Goal: Information Seeking & Learning: Learn about a topic

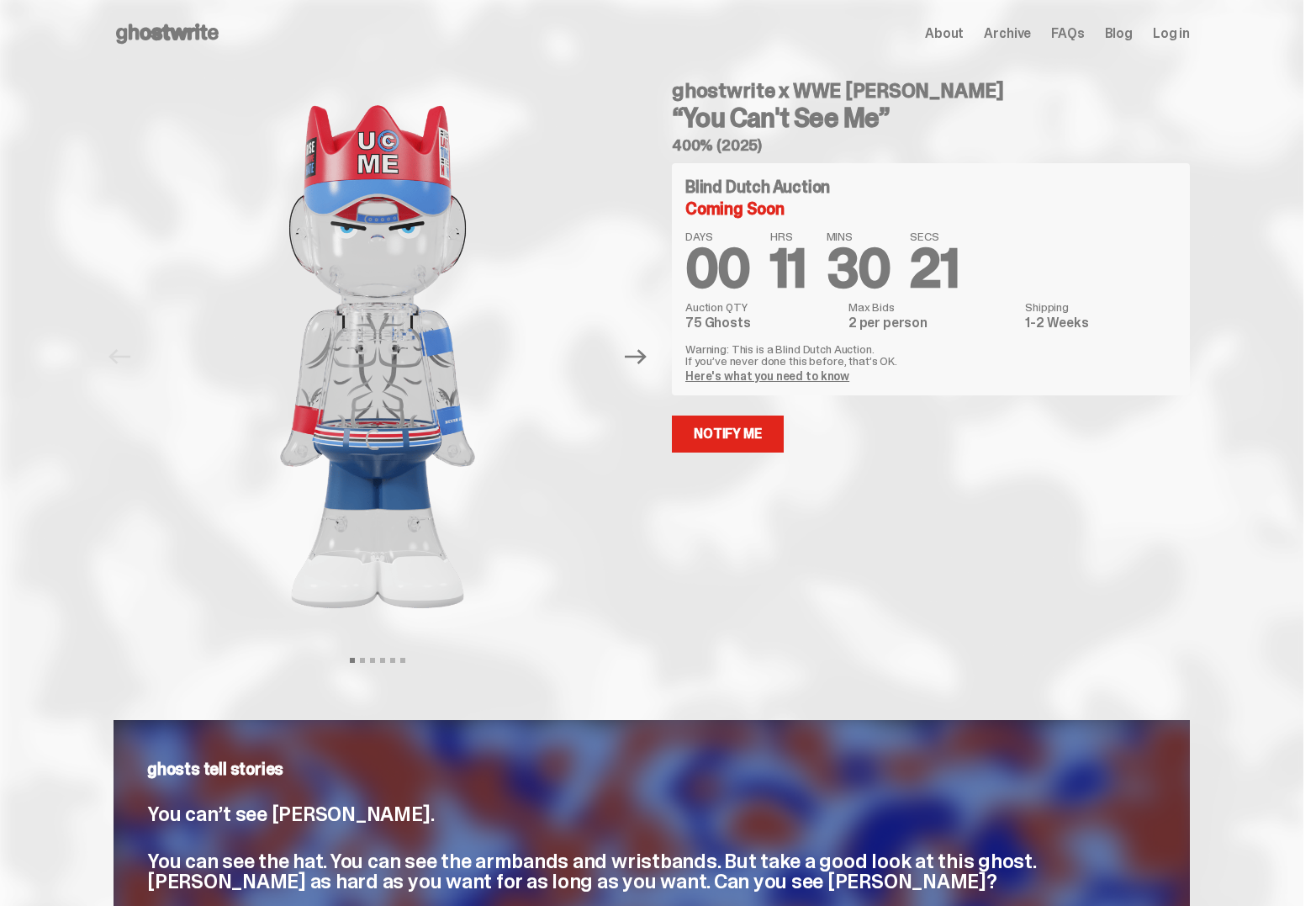
click at [214, 40] on icon at bounding box center [167, 34] width 108 height 27
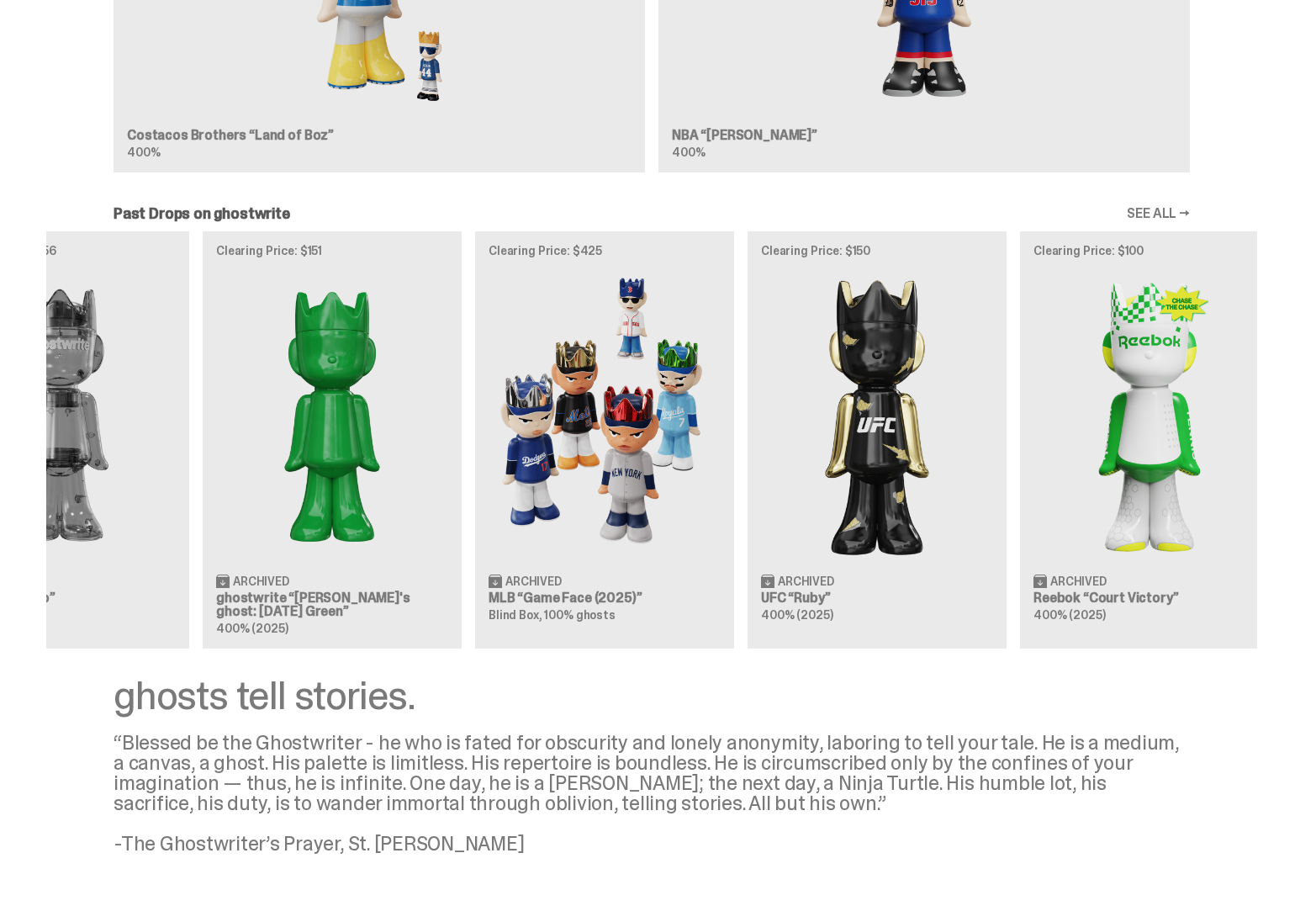
scroll to position [0, 545]
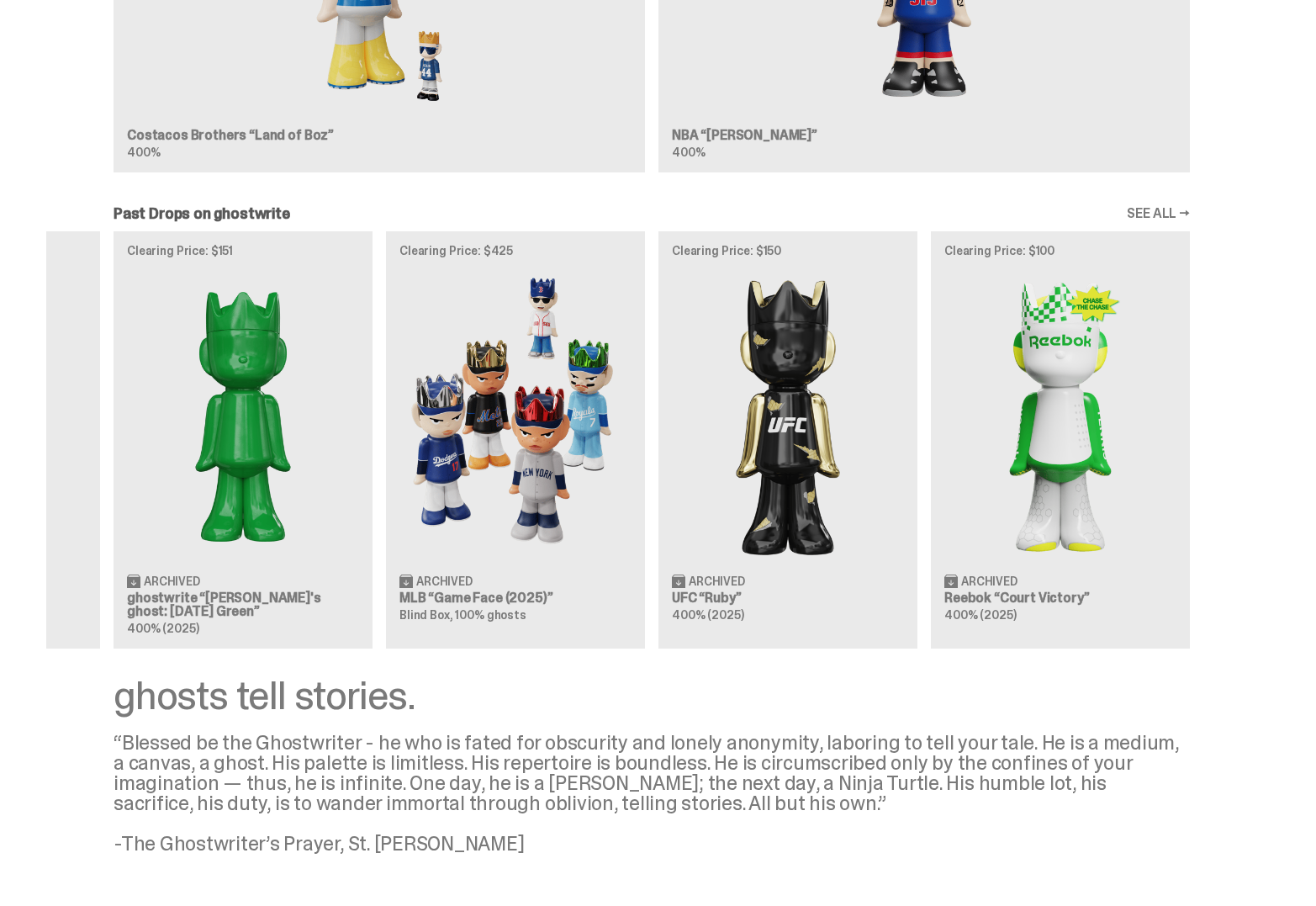
click at [721, 372] on div "Clearing Price: $500 Archived NBA “Game Face (2025)” Blind Box, 100% ghosts Cle…" at bounding box center [652, 439] width 1211 height 417
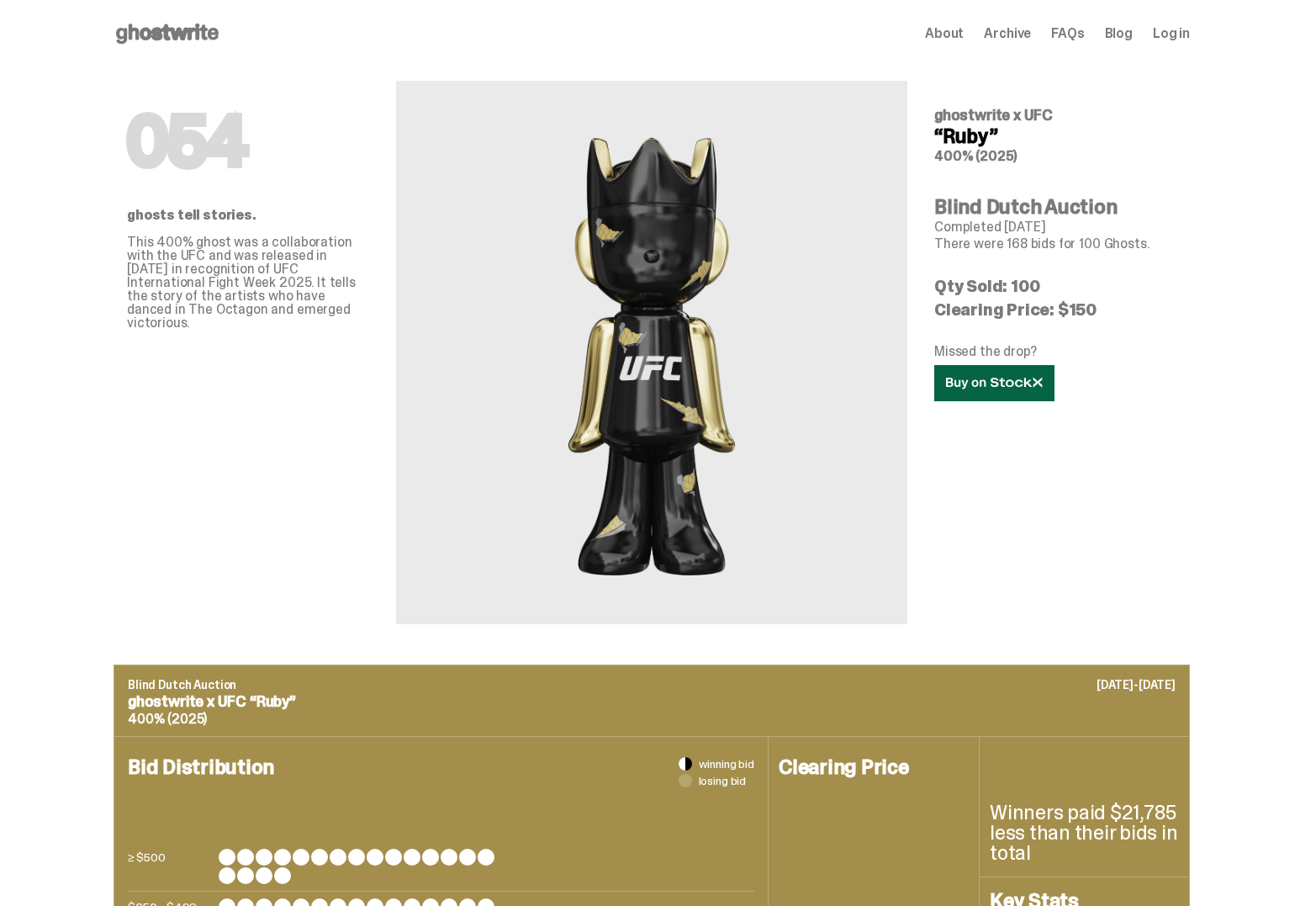
click at [996, 395] on link at bounding box center [994, 383] width 120 height 36
click at [180, 38] on use at bounding box center [167, 33] width 103 height 21
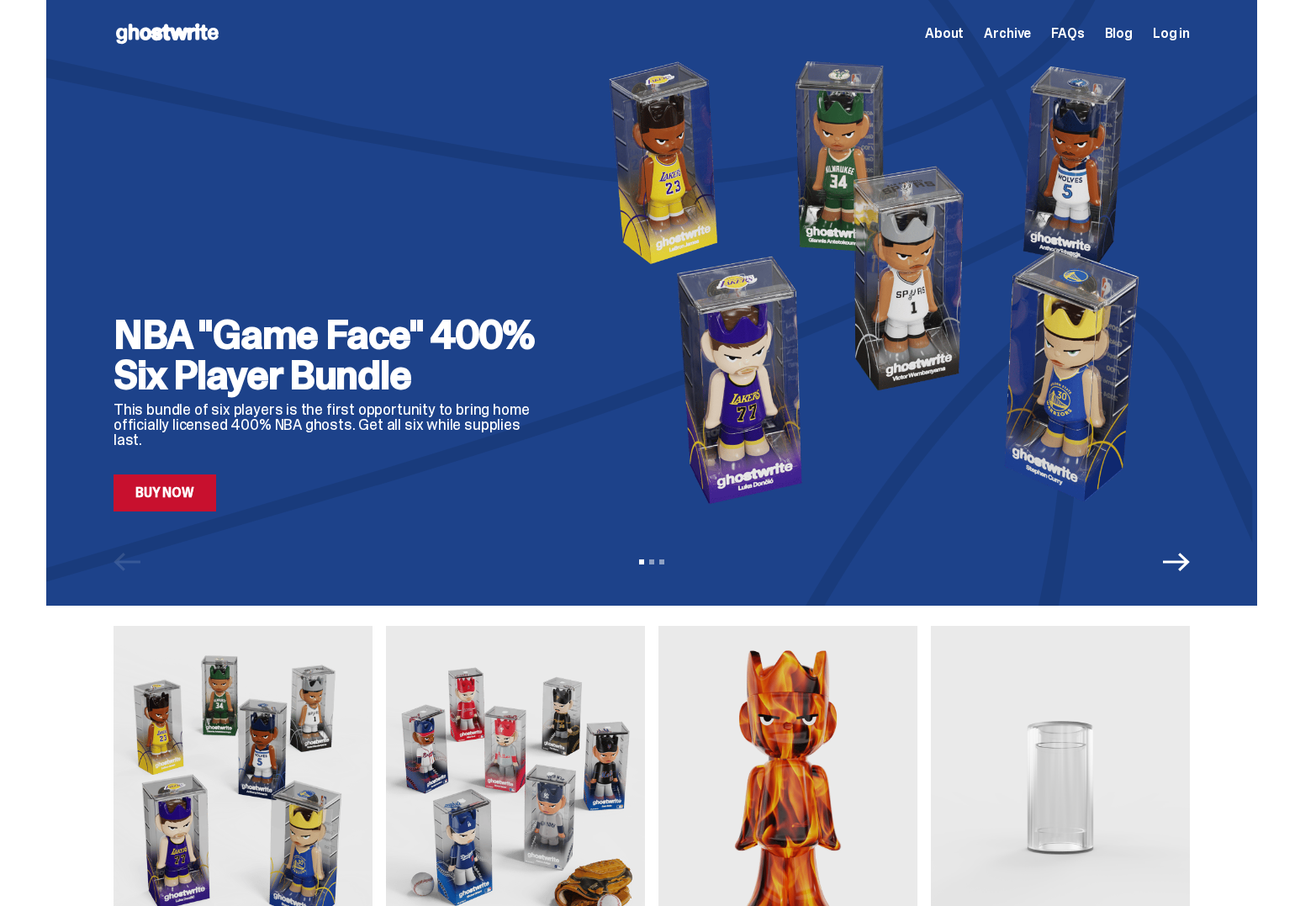
click at [153, 501] on link "Buy Now" at bounding box center [164, 493] width 103 height 37
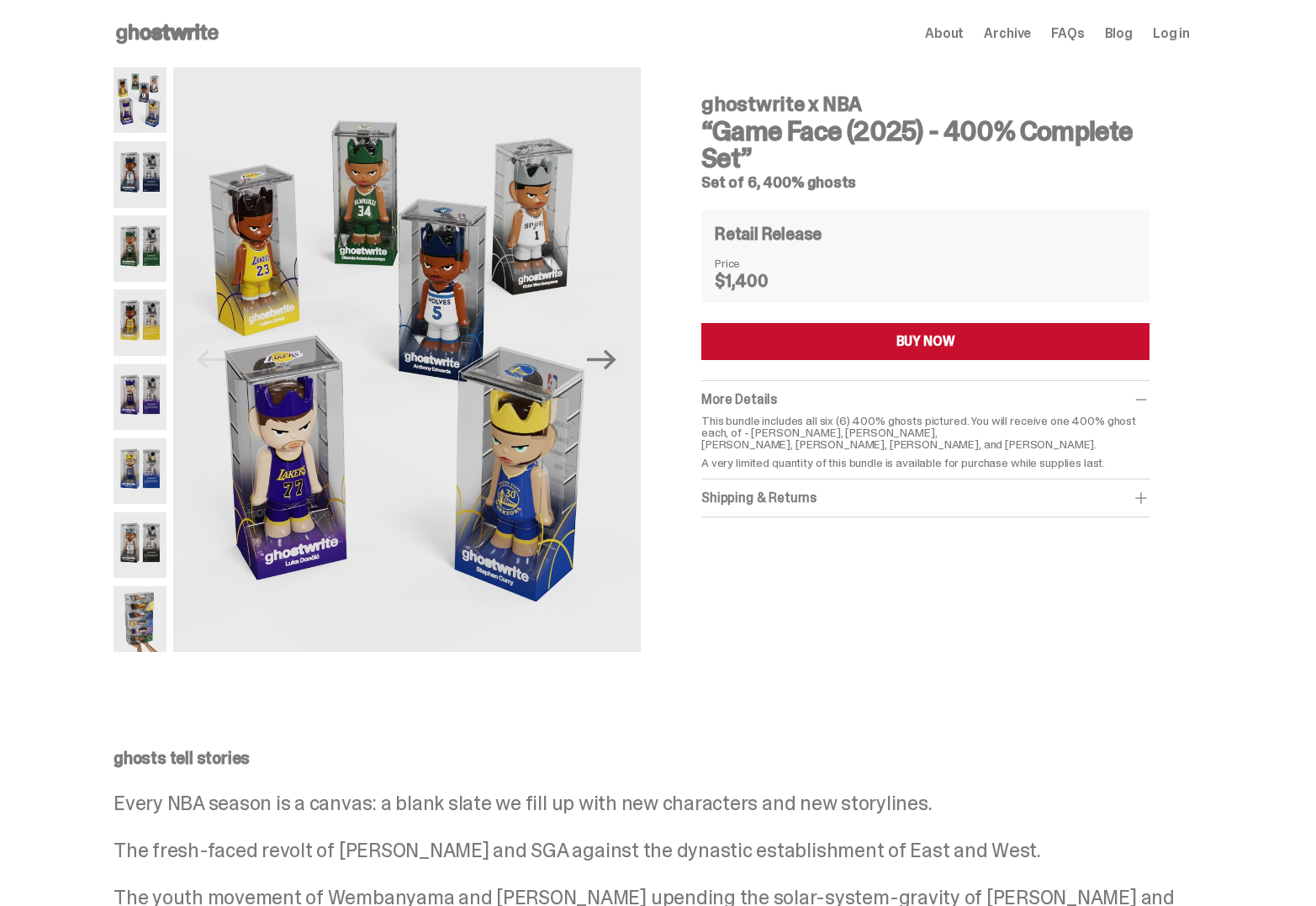
click at [141, 187] on img at bounding box center [140, 173] width 53 height 66
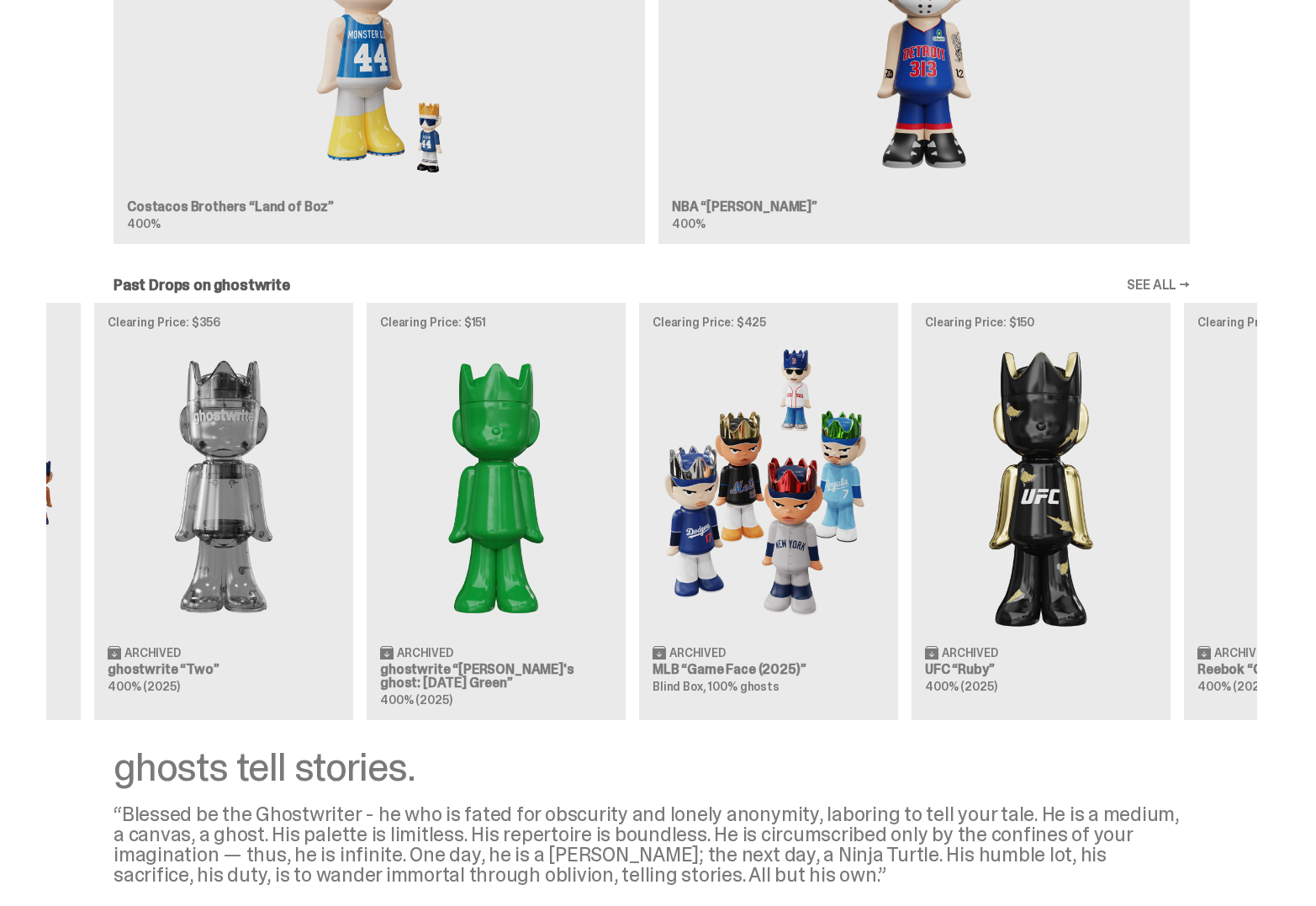
scroll to position [0, 545]
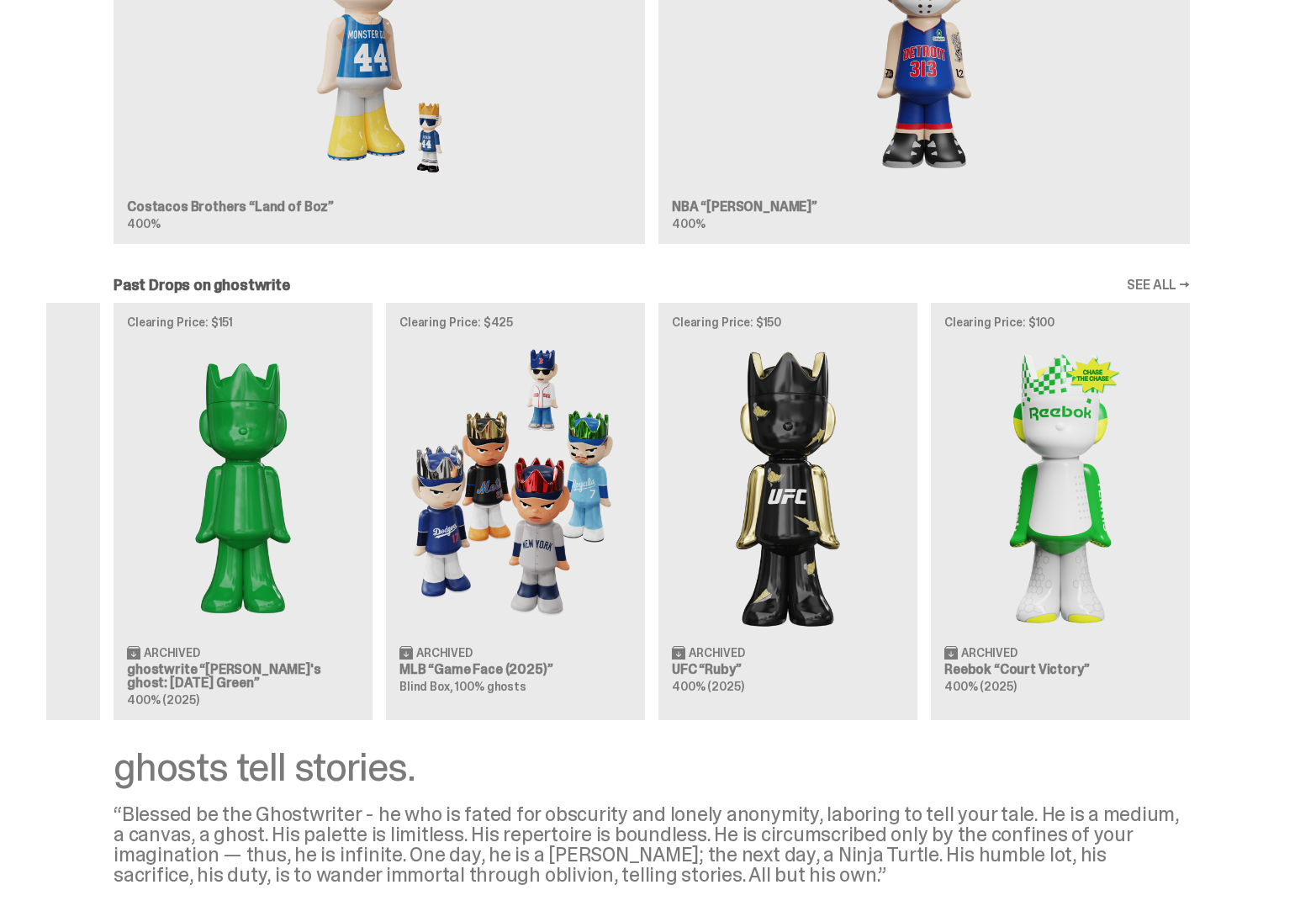
click at [1015, 528] on div "Clearing Price: $500 Archived NBA “Game Face (2025)” Blind Box, 100% ghosts Cle…" at bounding box center [652, 511] width 1211 height 417
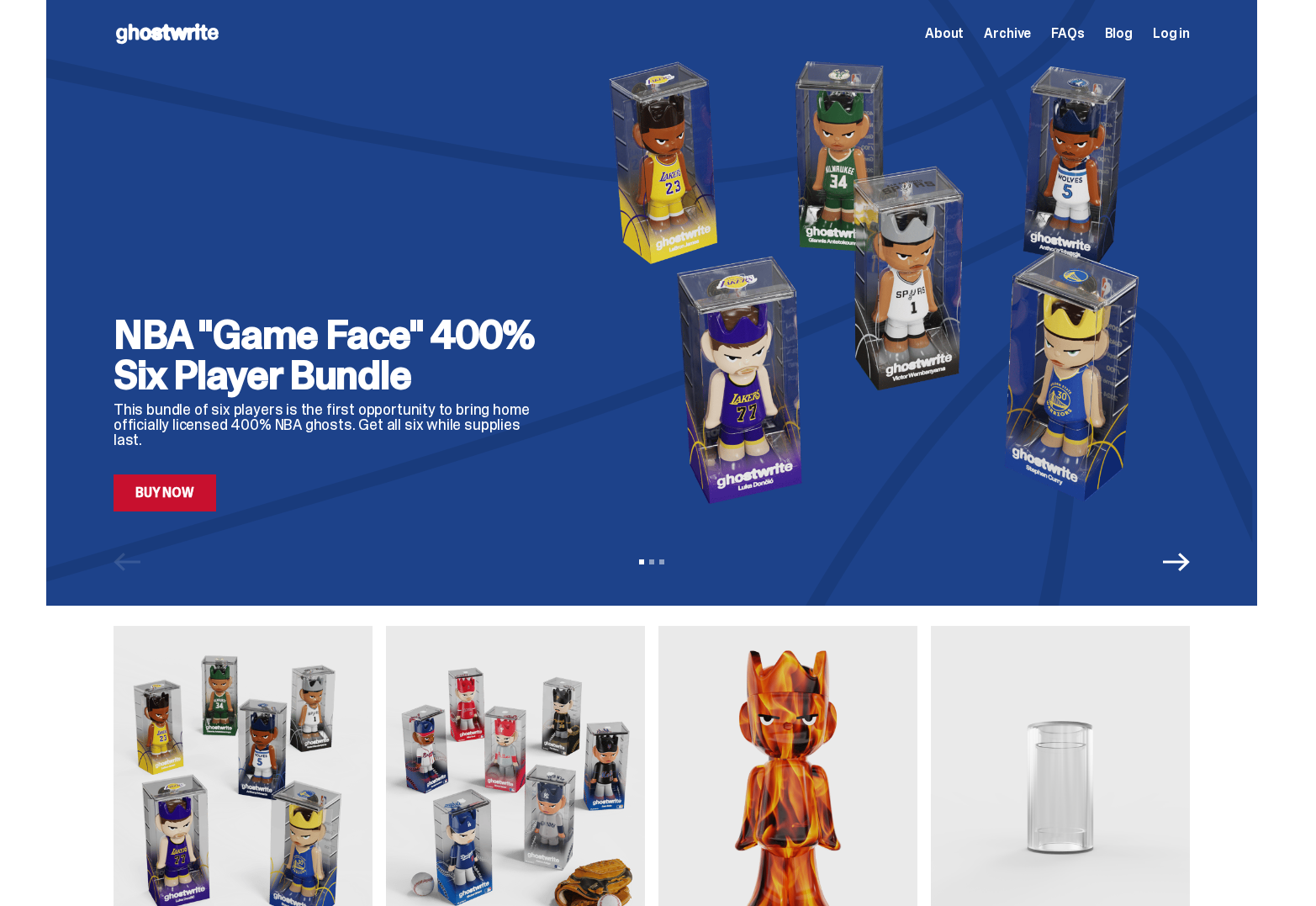
click at [1024, 33] on span "Archive" at bounding box center [1008, 34] width 47 height 14
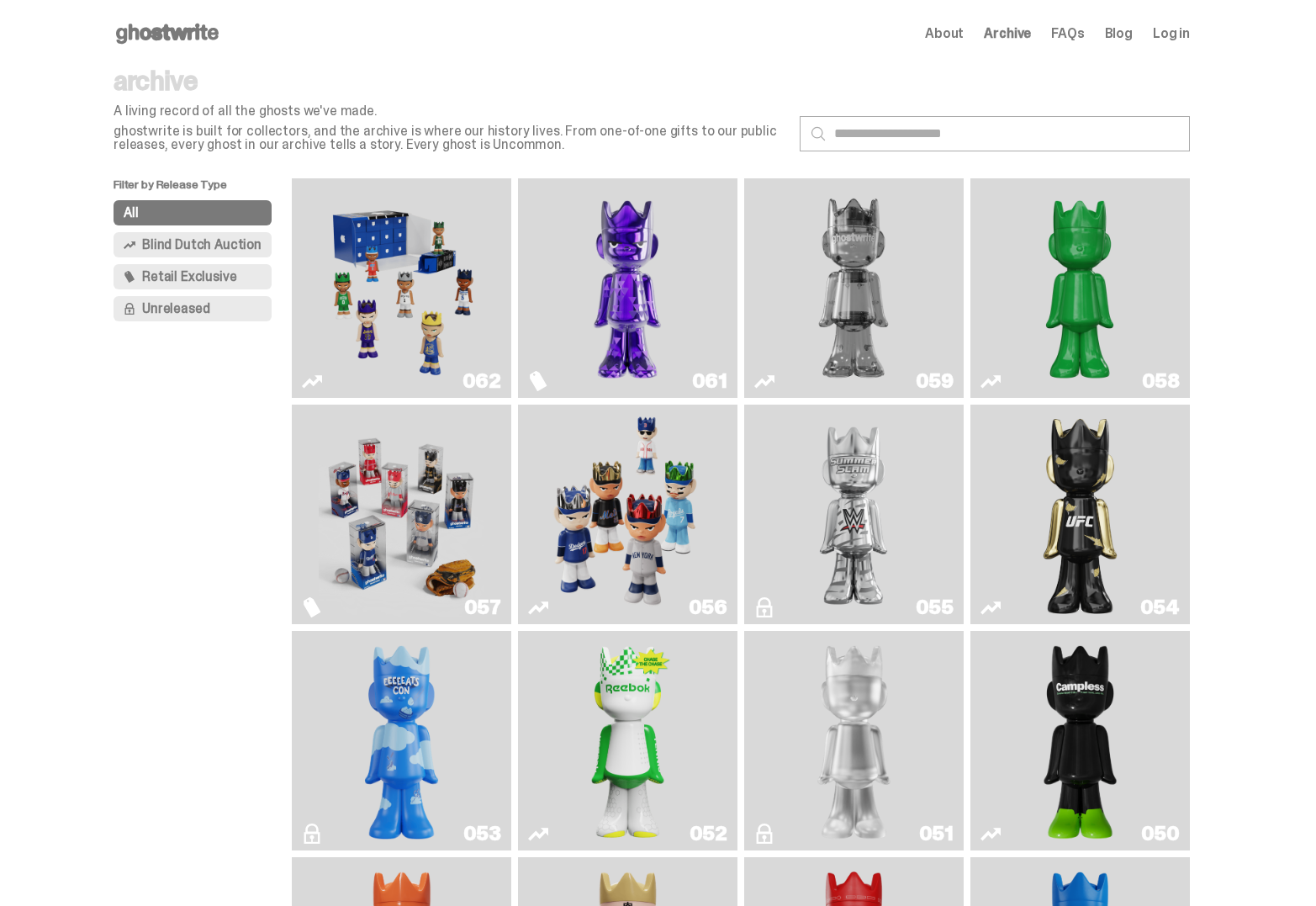
click at [890, 543] on img "I Was There SummerSlam" at bounding box center [853, 514] width 164 height 206
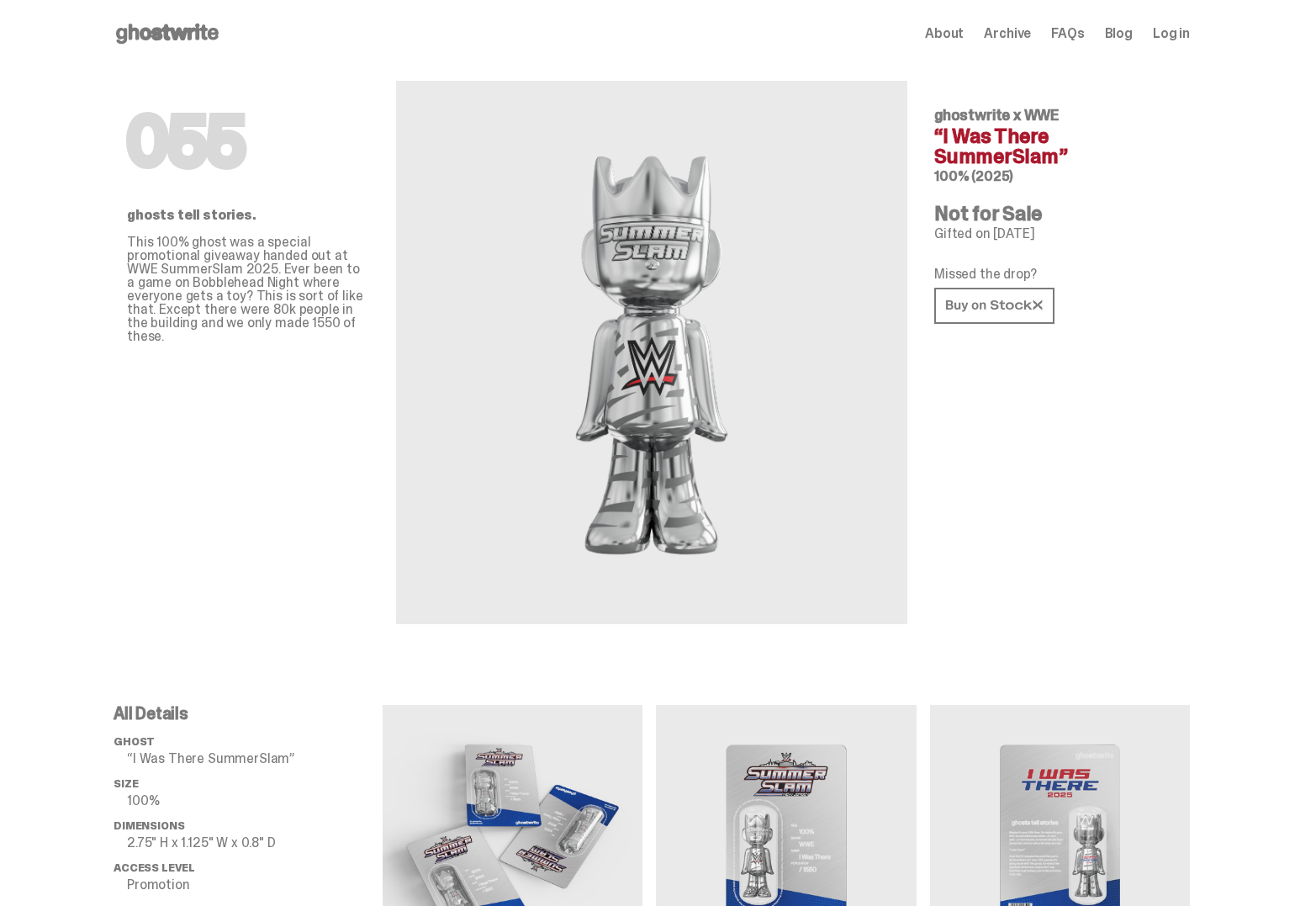
click at [1020, 243] on div "055 ghostwrite x WWE “I Was There SummerSlam” 100% (2025) Not for Sale Gifted o…" at bounding box center [1056, 345] width 243 height 557
click at [1021, 237] on p "Gifted on [DATE]" at bounding box center [1056, 234] width 243 height 14
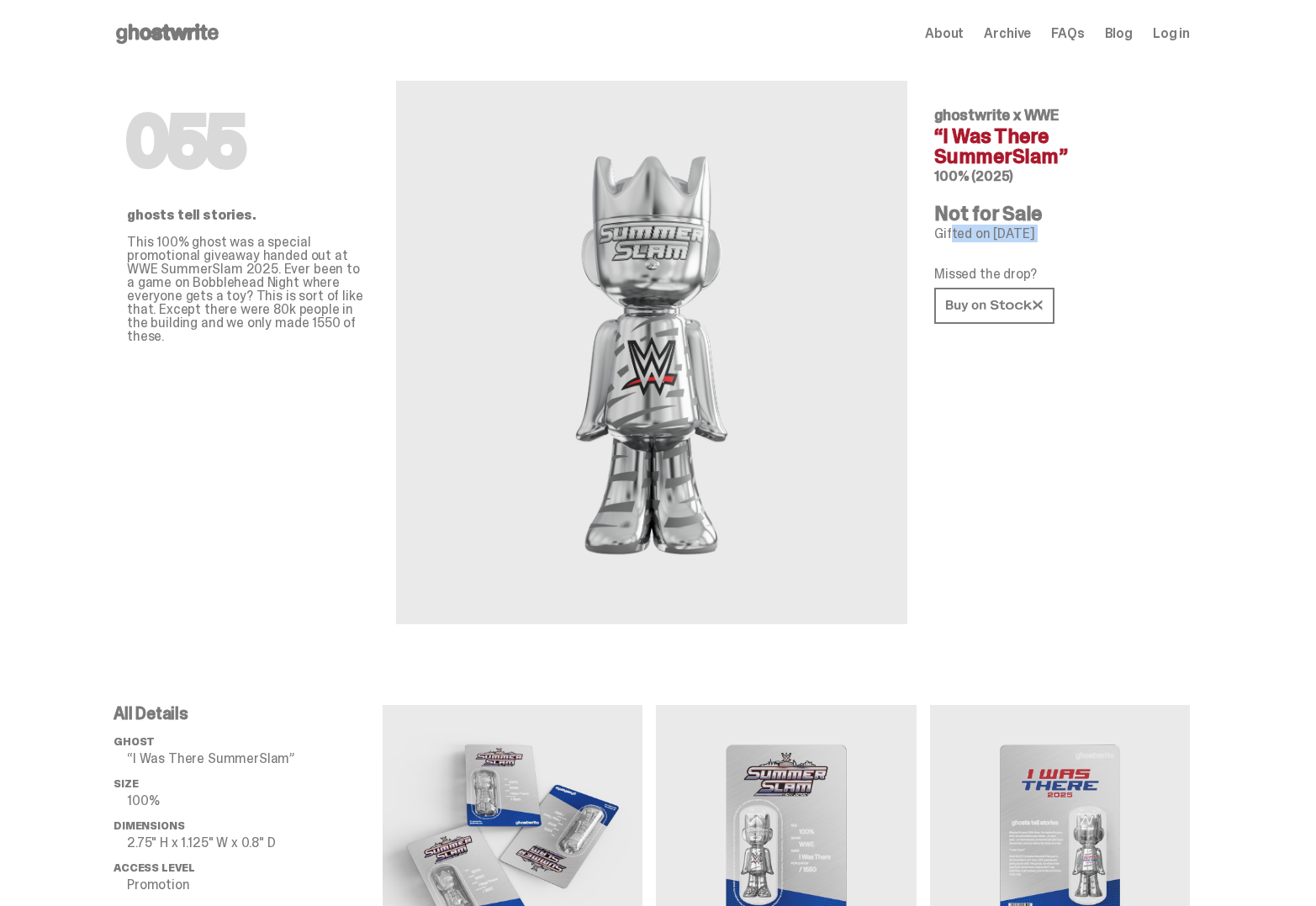
click at [1021, 237] on p "Gifted on [DATE]" at bounding box center [1056, 234] width 243 height 14
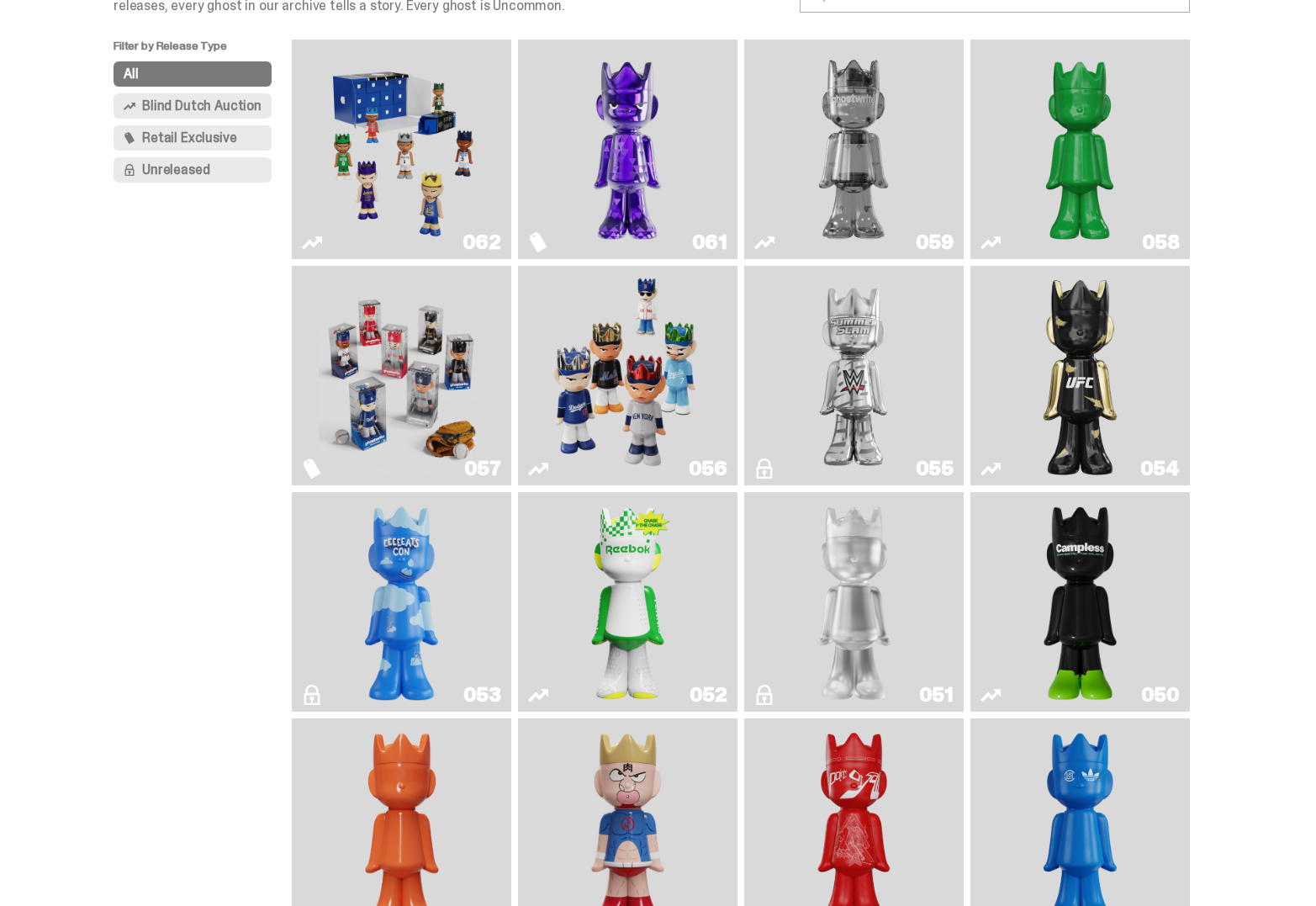
scroll to position [145, 0]
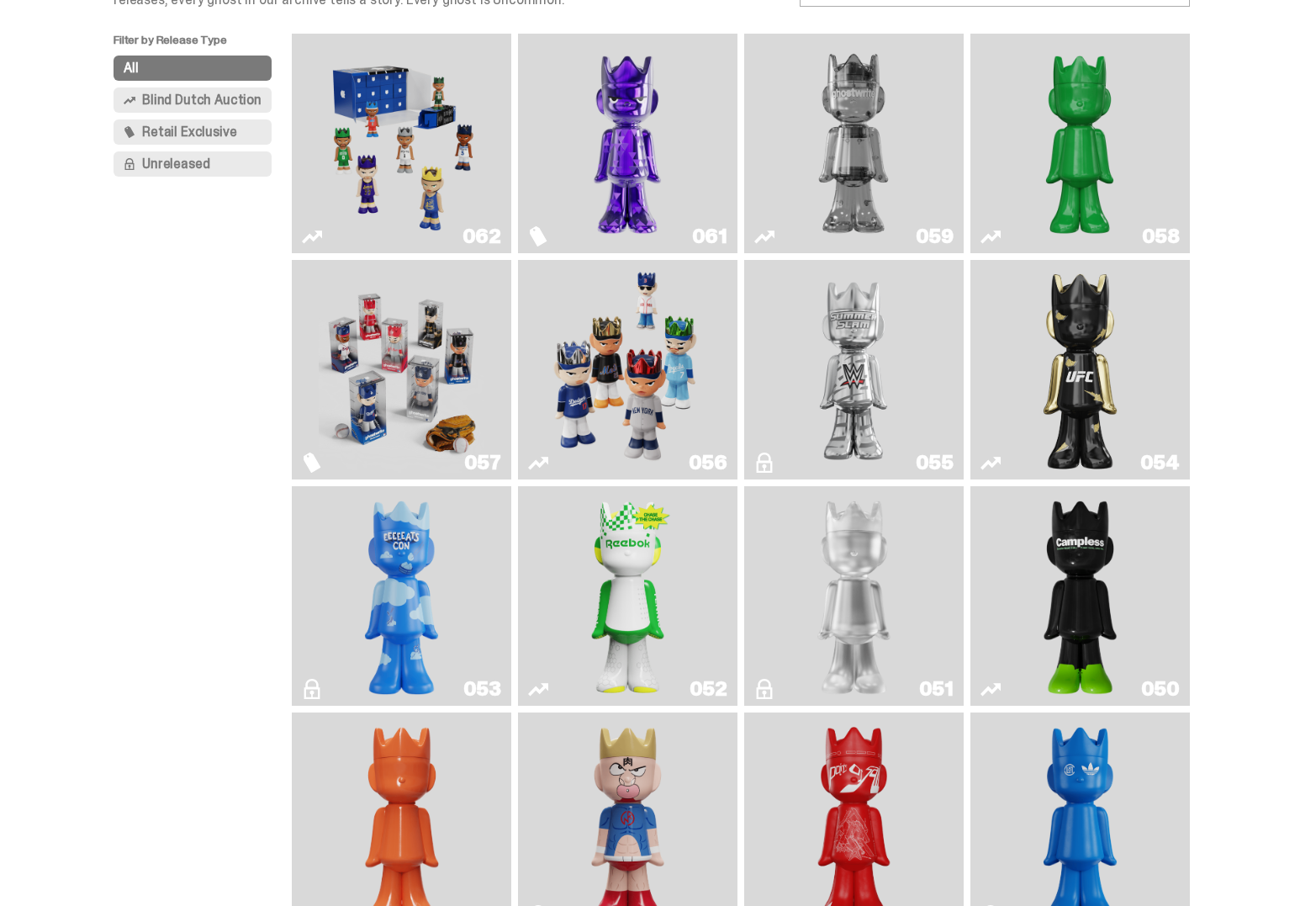
click at [386, 604] on img "ghooooost" at bounding box center [401, 596] width 89 height 206
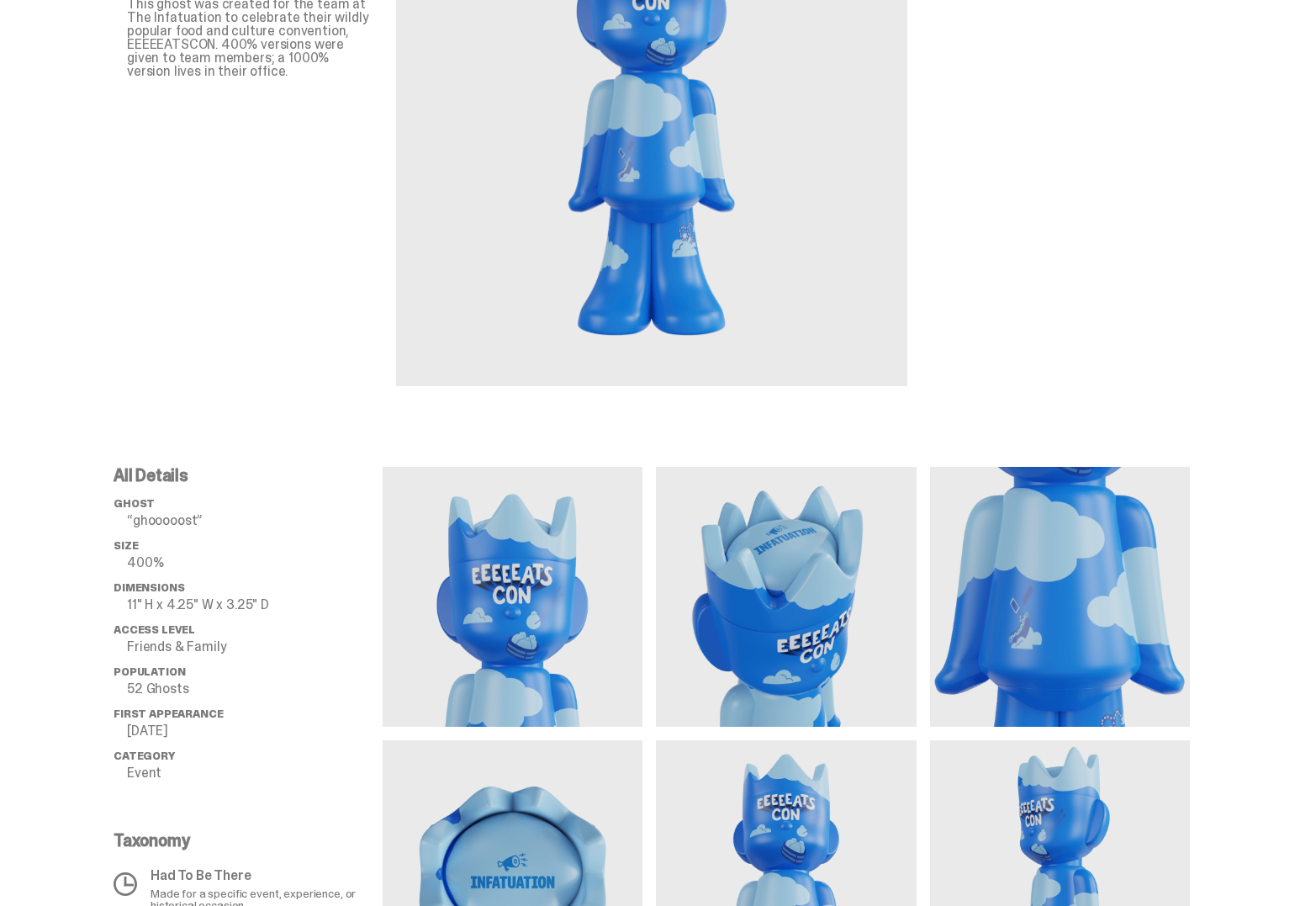
scroll to position [285, 0]
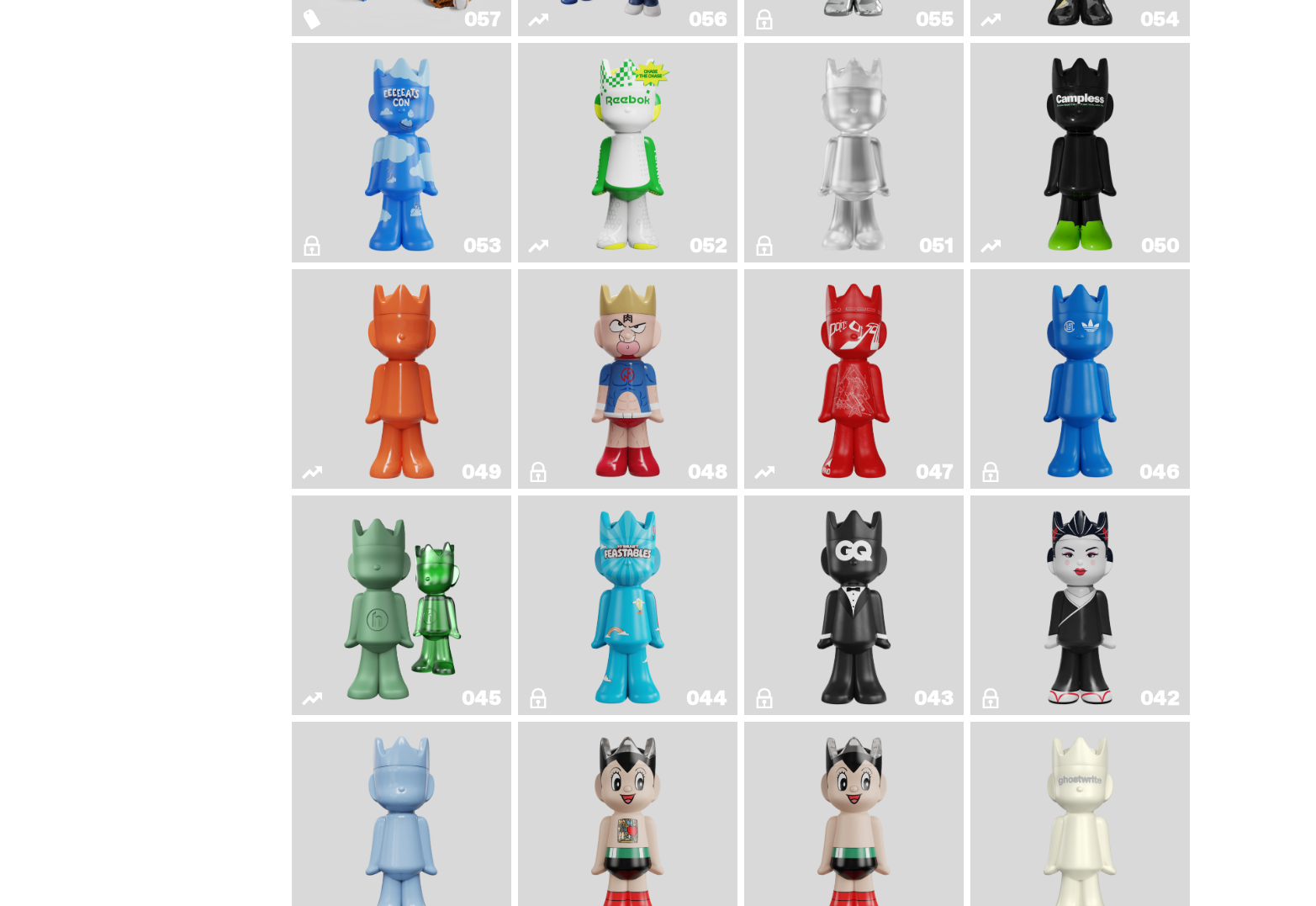
scroll to position [623, 0]
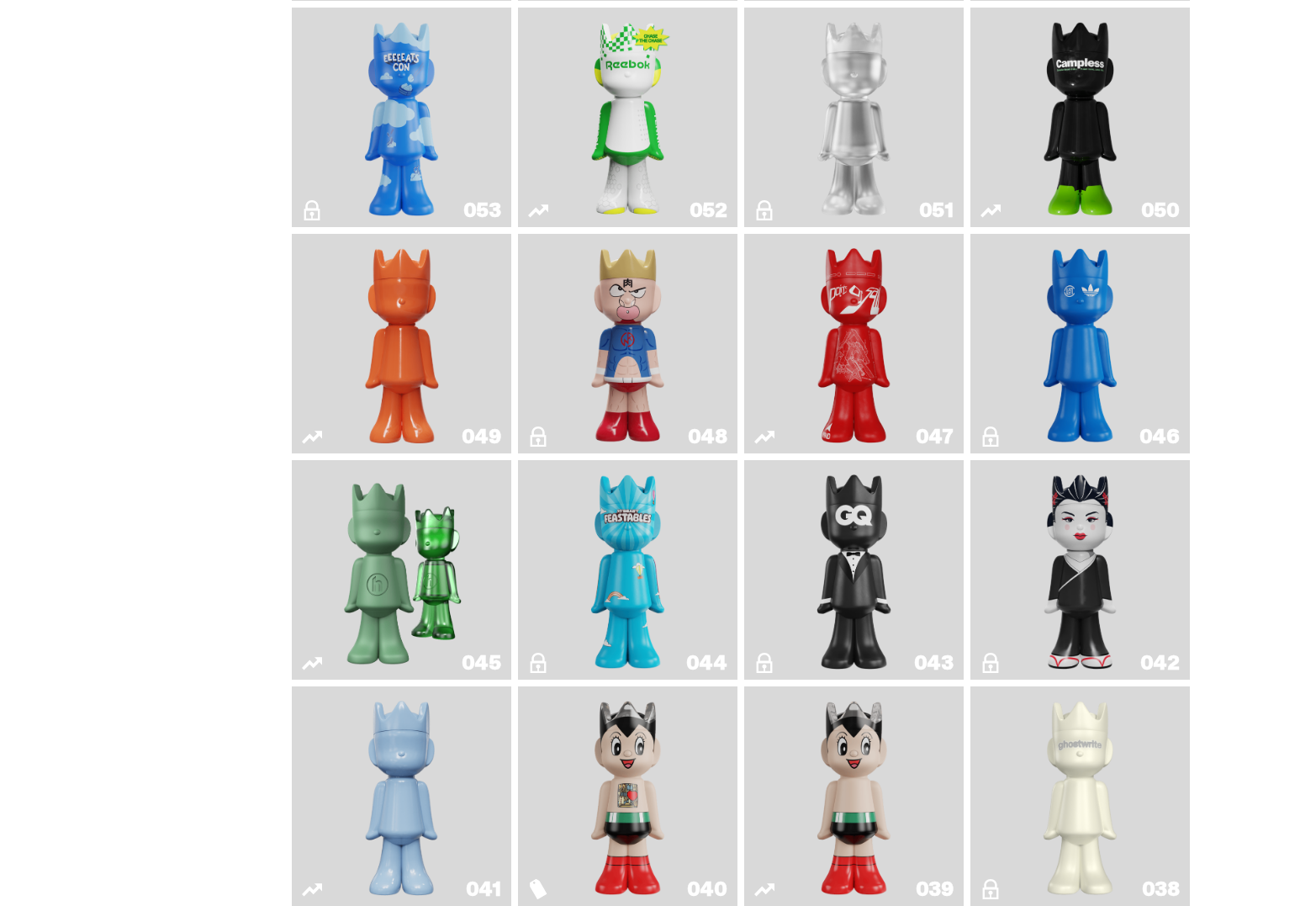
click at [602, 536] on img "Feastables" at bounding box center [628, 569] width 89 height 206
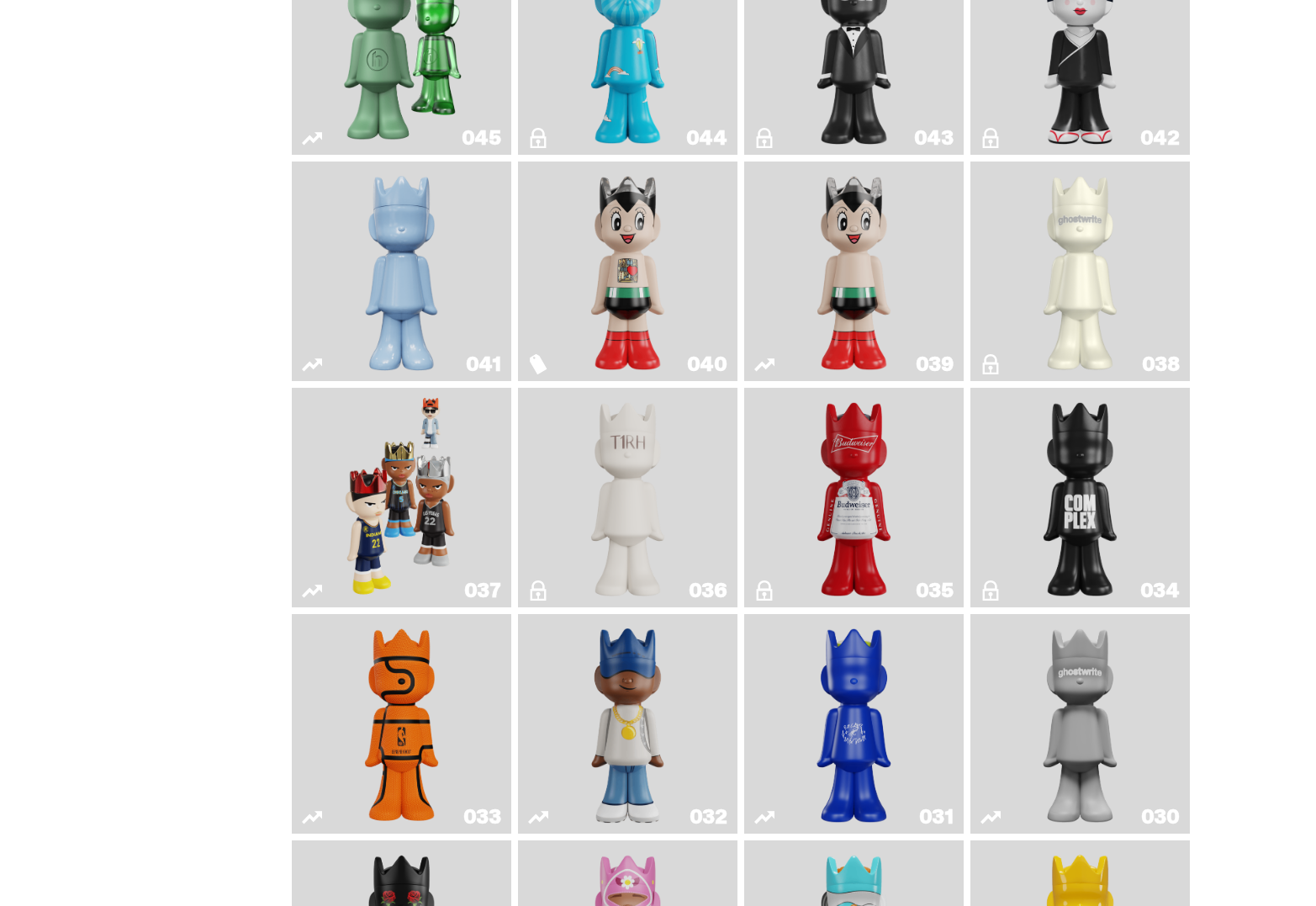
scroll to position [1152, 0]
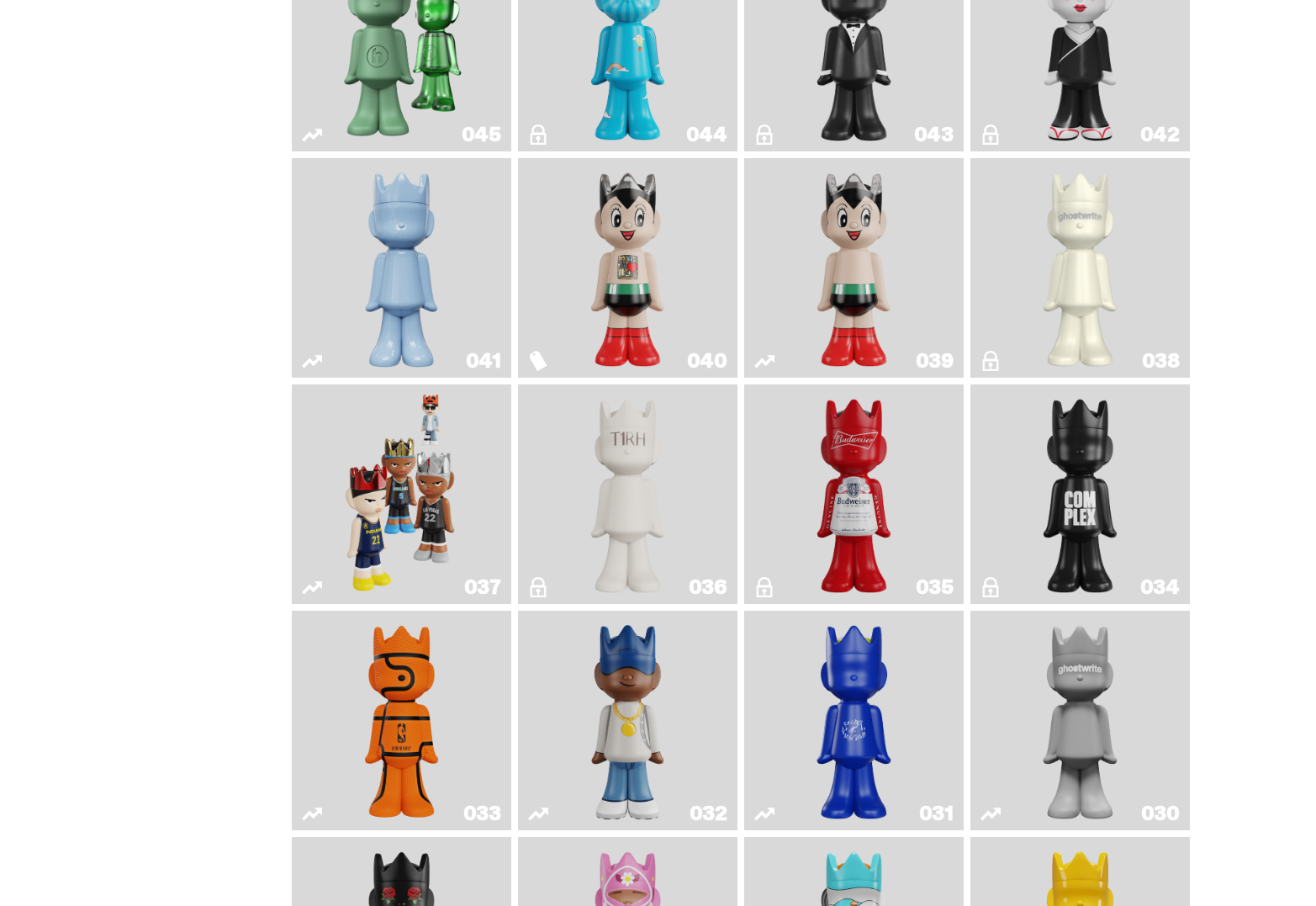
click at [877, 524] on img "The King of ghosts" at bounding box center [854, 494] width 89 height 206
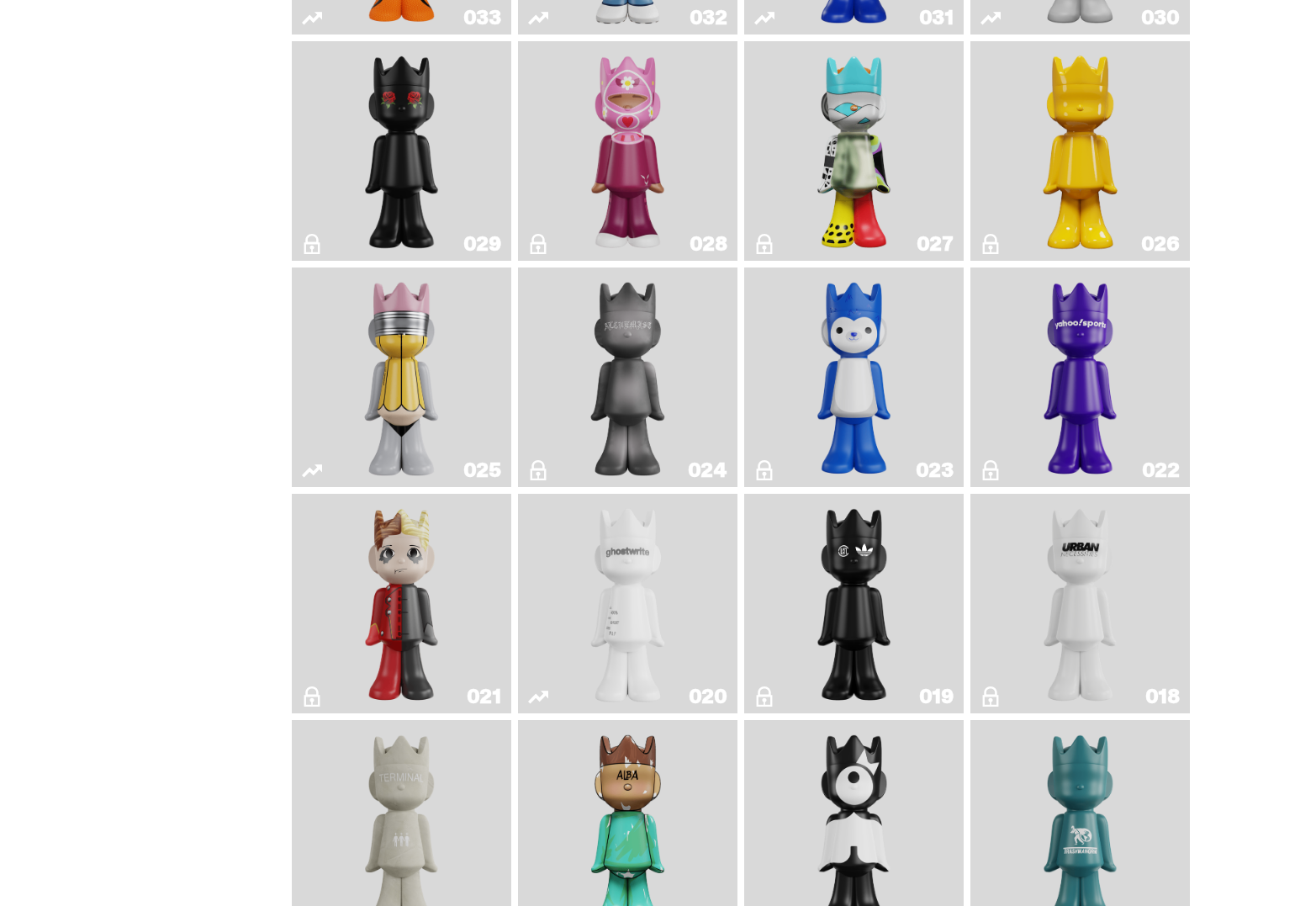
scroll to position [2060, 0]
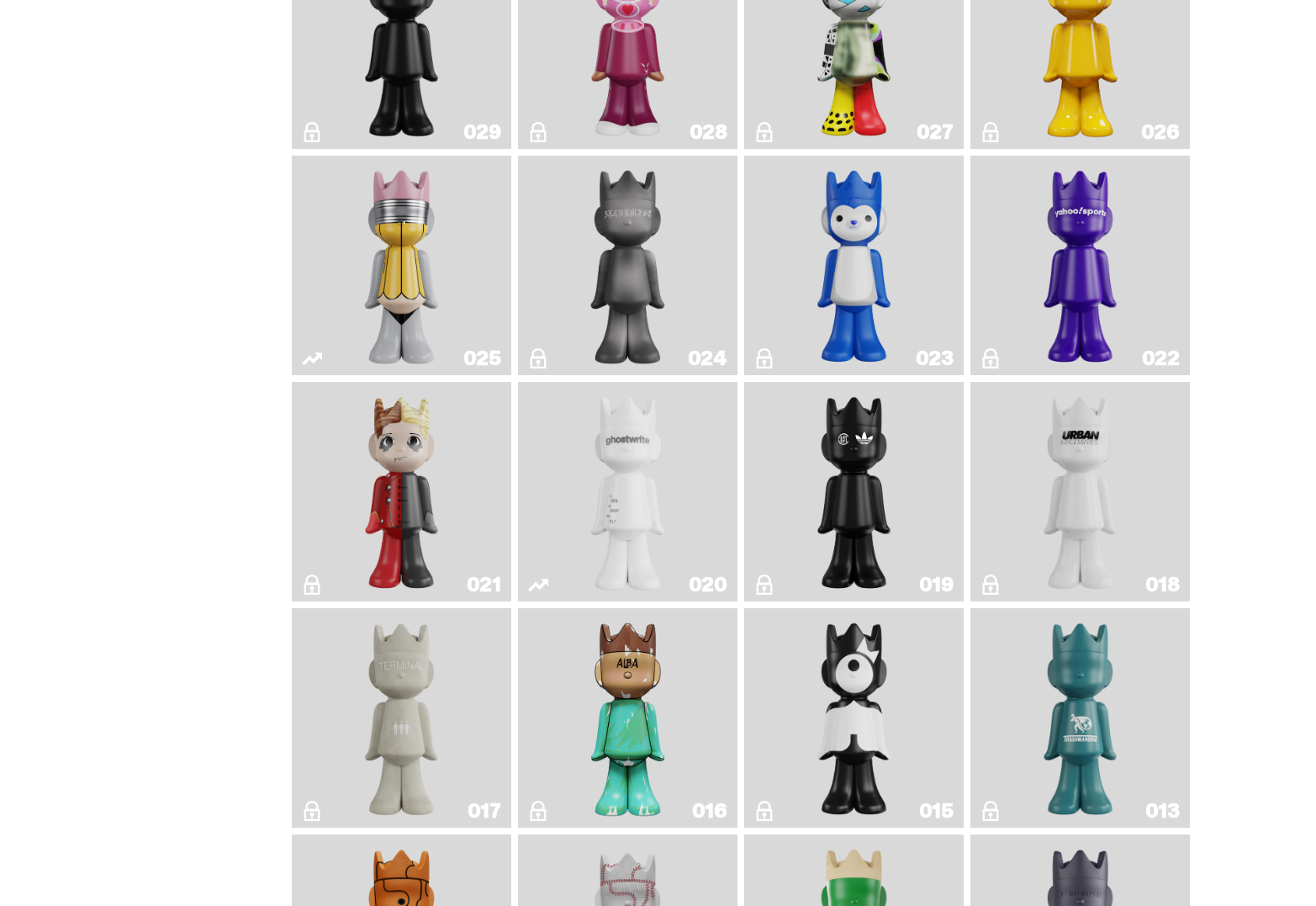
click at [592, 538] on img "ghost" at bounding box center [628, 491] width 116 height 206
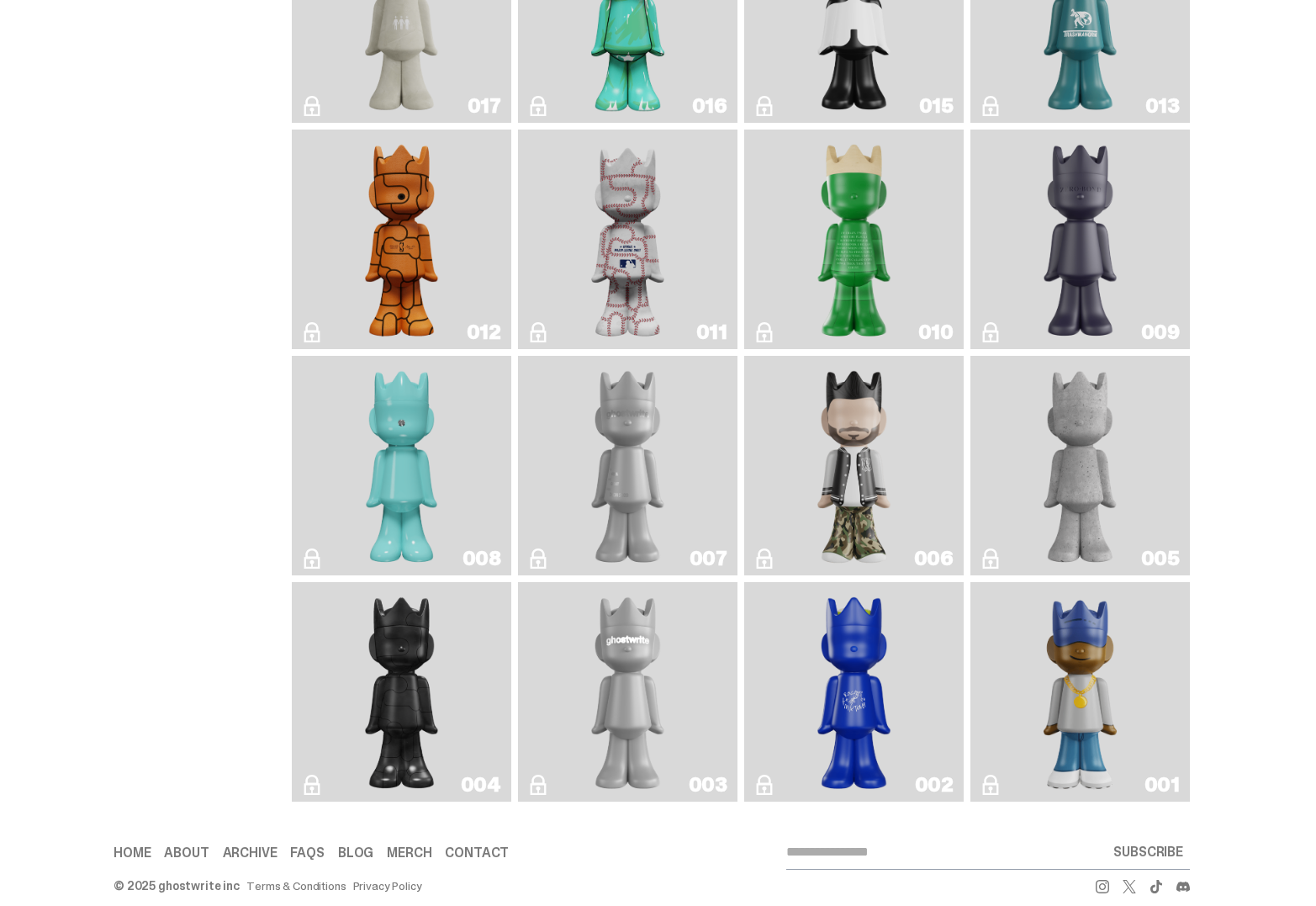
scroll to position [2809, 0]
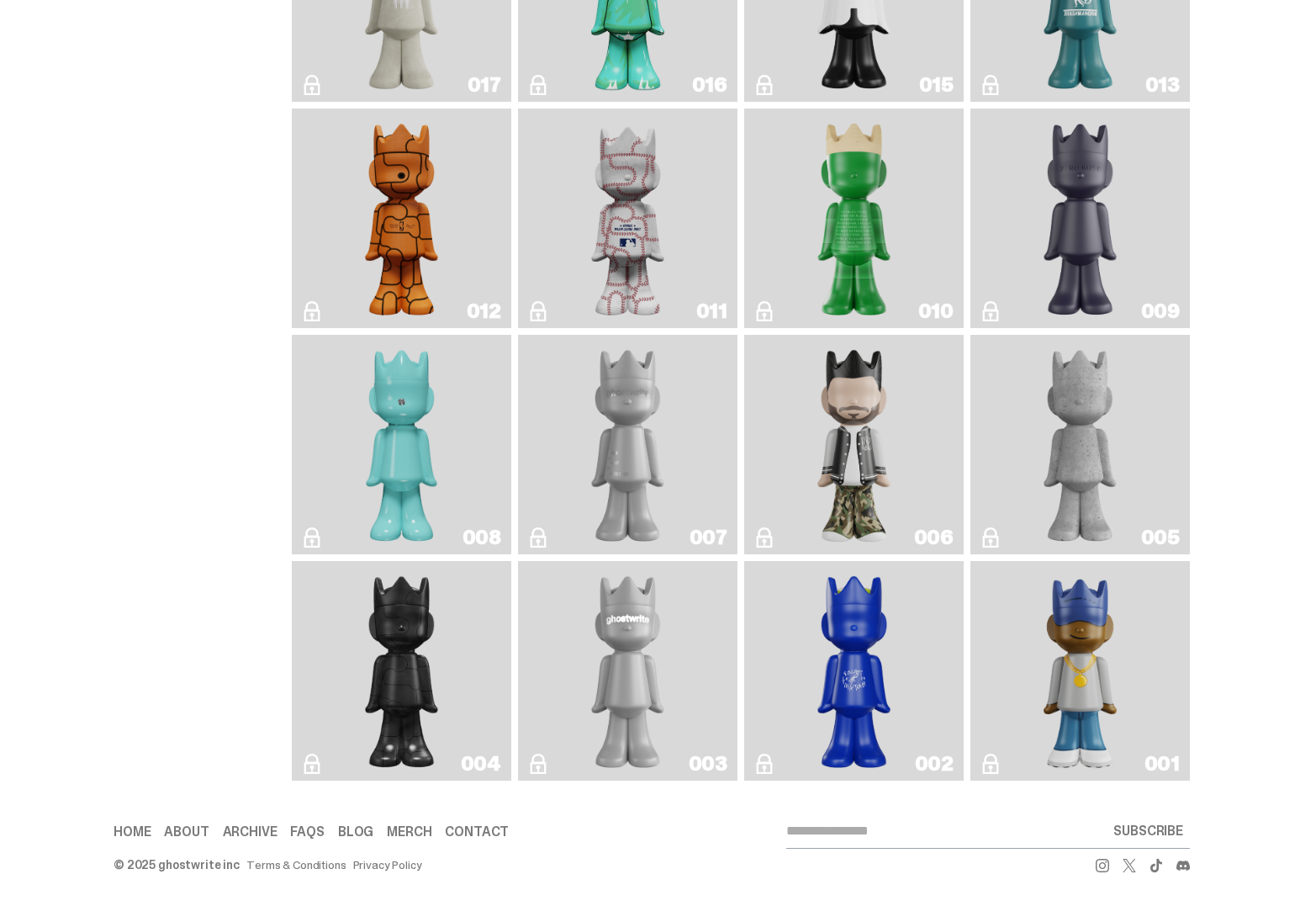
click at [1084, 685] on img "Eastside Golf" at bounding box center [1079, 670] width 87 height 206
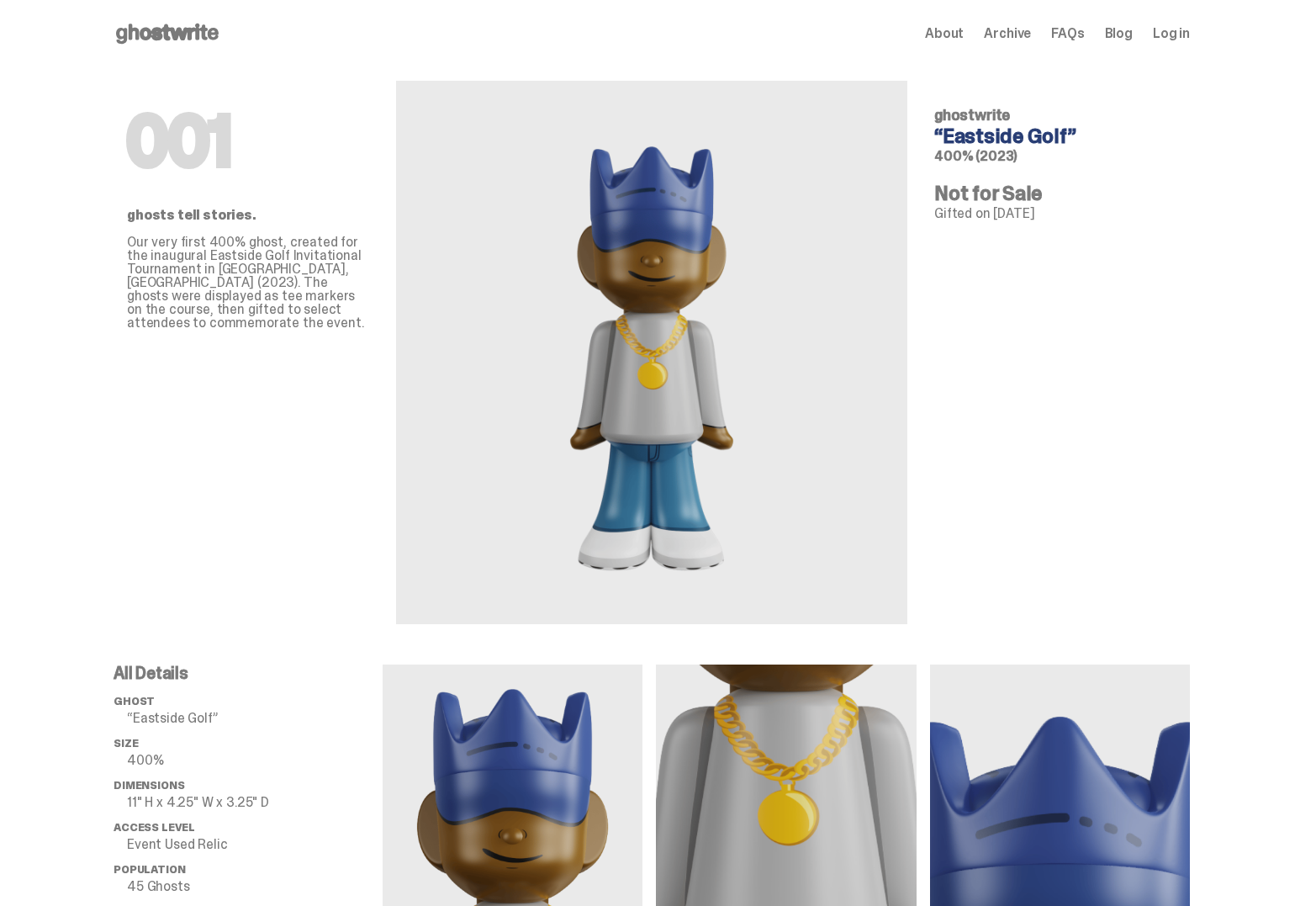
scroll to position [2809, 0]
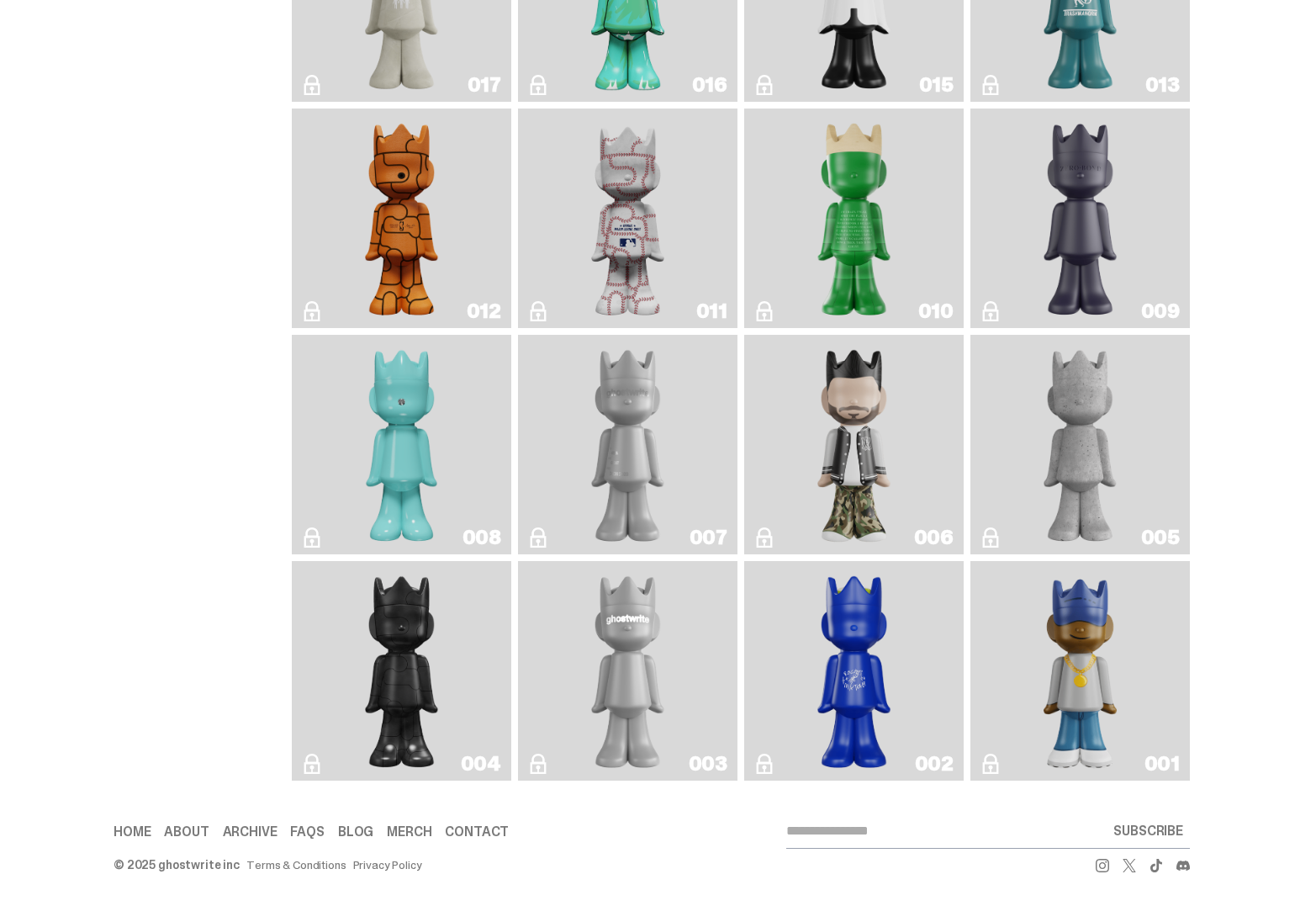
click at [648, 410] on img "ghost repose" at bounding box center [628, 444] width 89 height 206
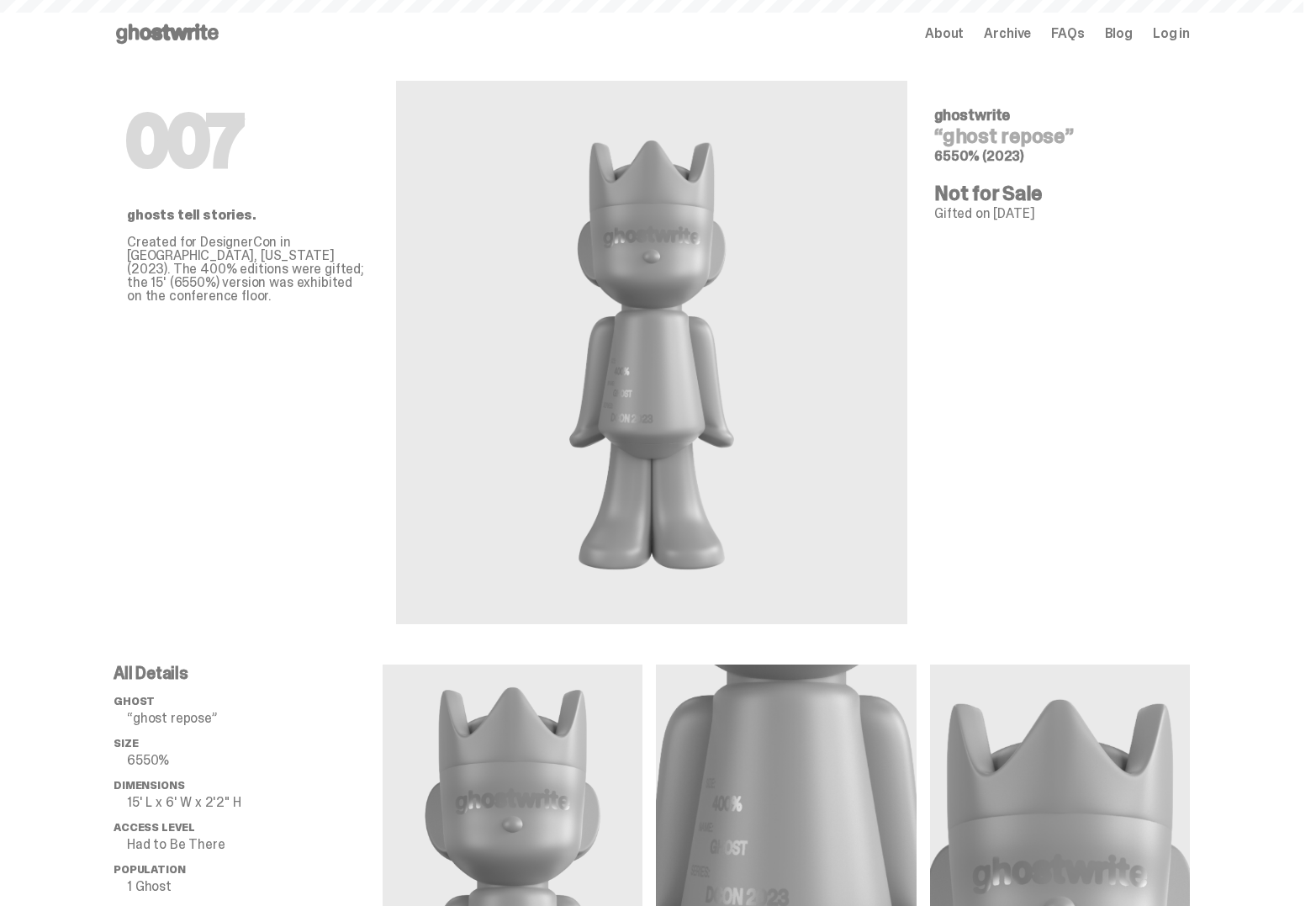
scroll to position [2809, 0]
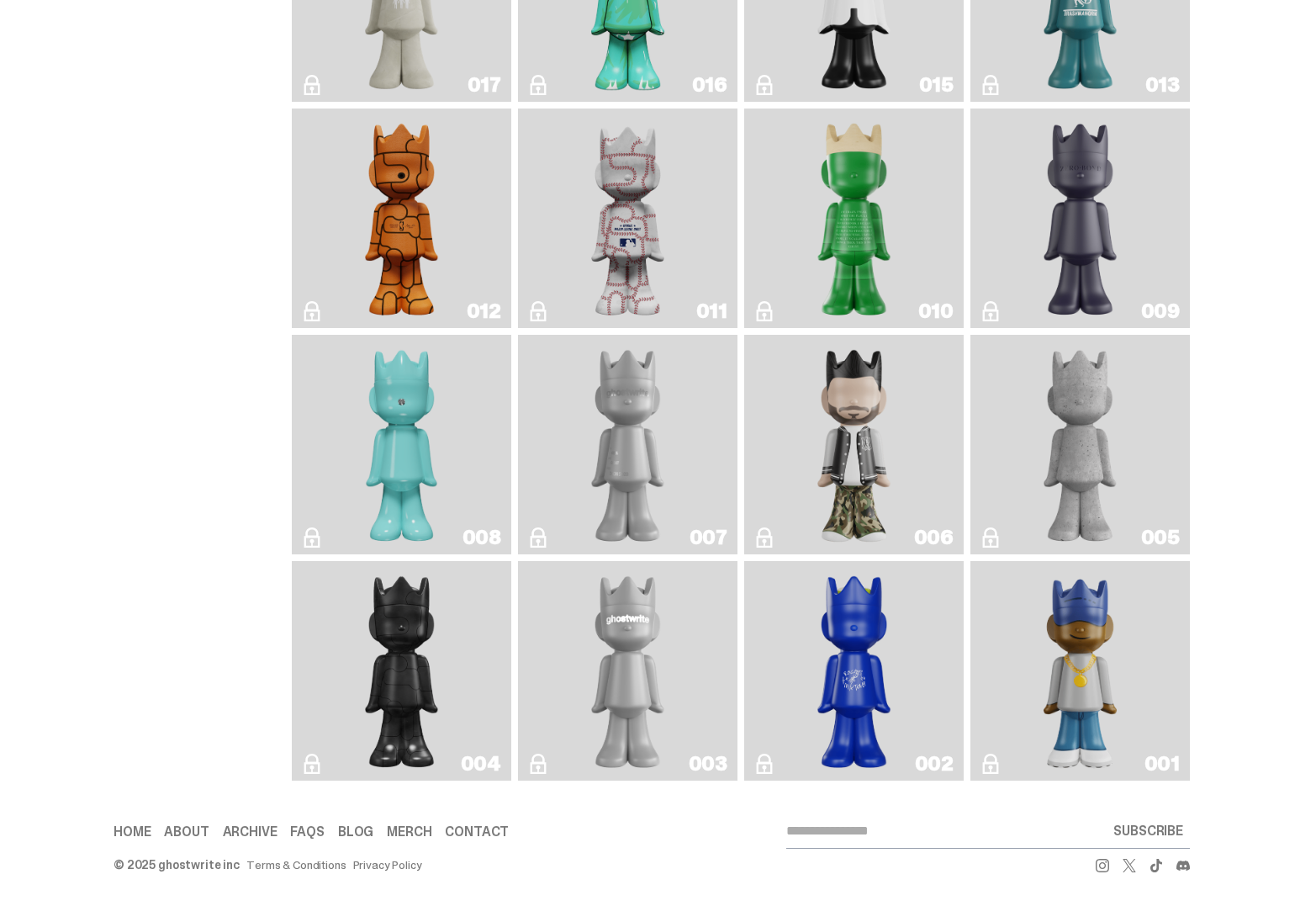
click at [861, 462] on img "Amiri" at bounding box center [854, 444] width 89 height 206
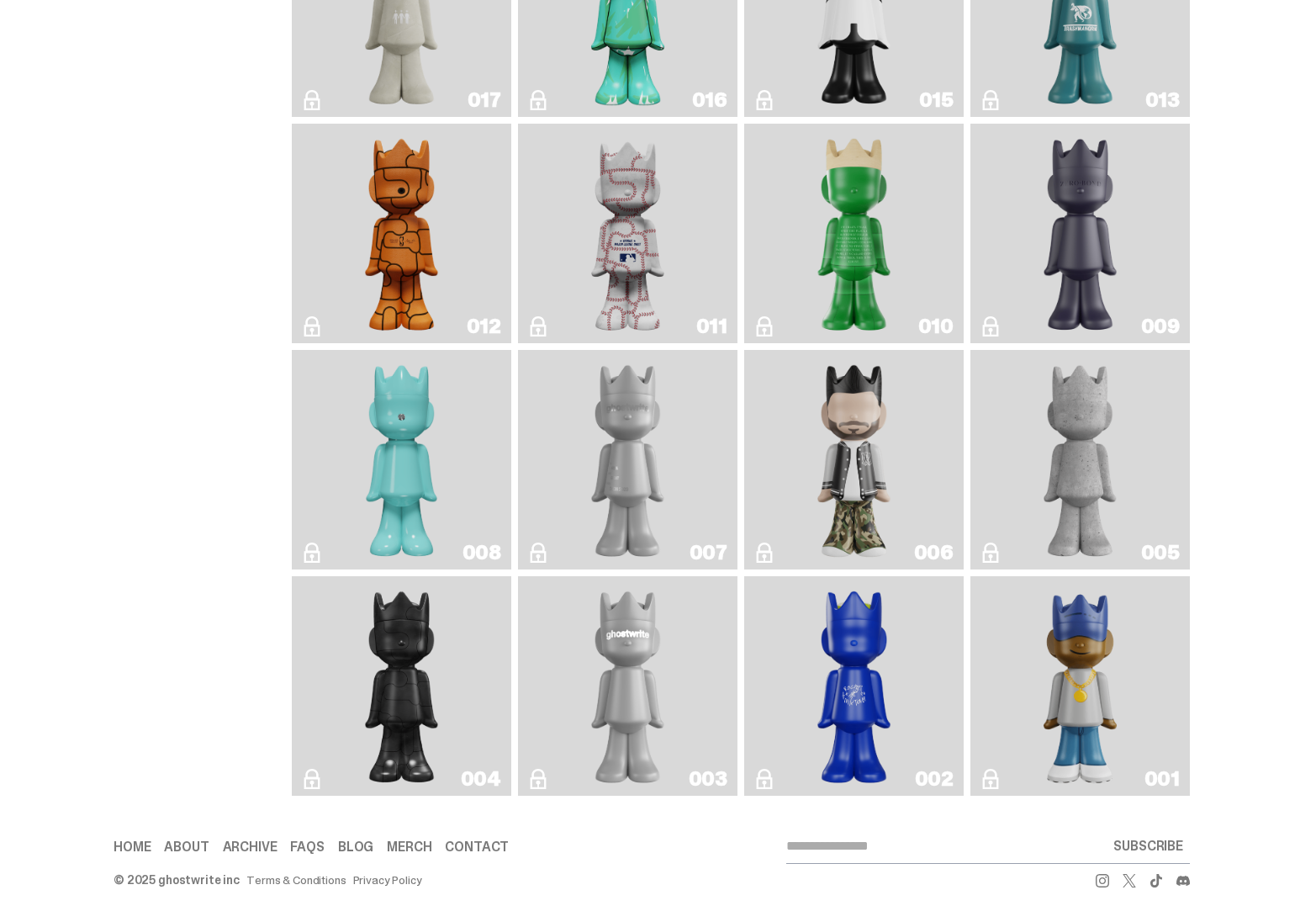
click at [602, 289] on img "Baseball" at bounding box center [627, 233] width 87 height 206
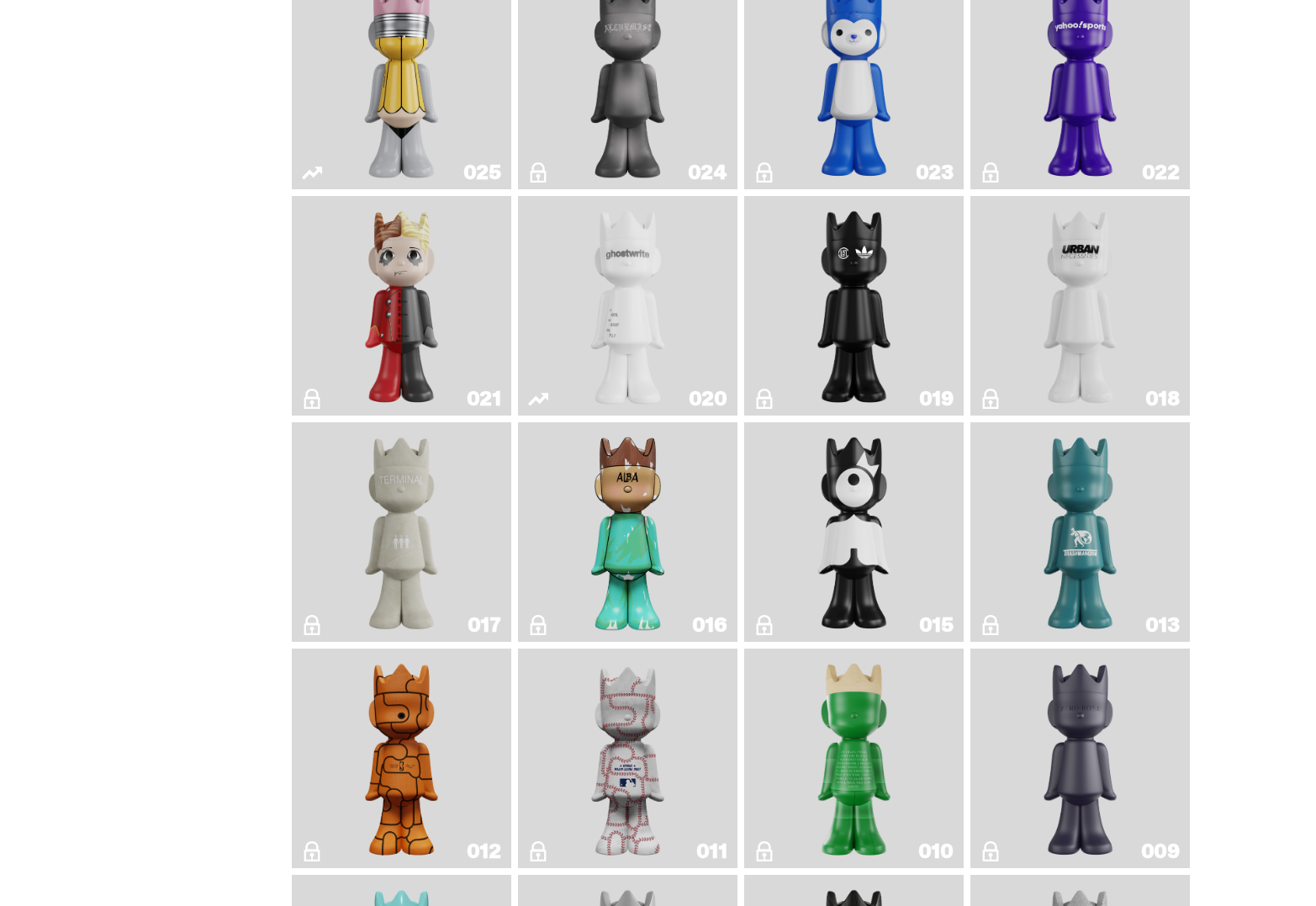
scroll to position [2180, 0]
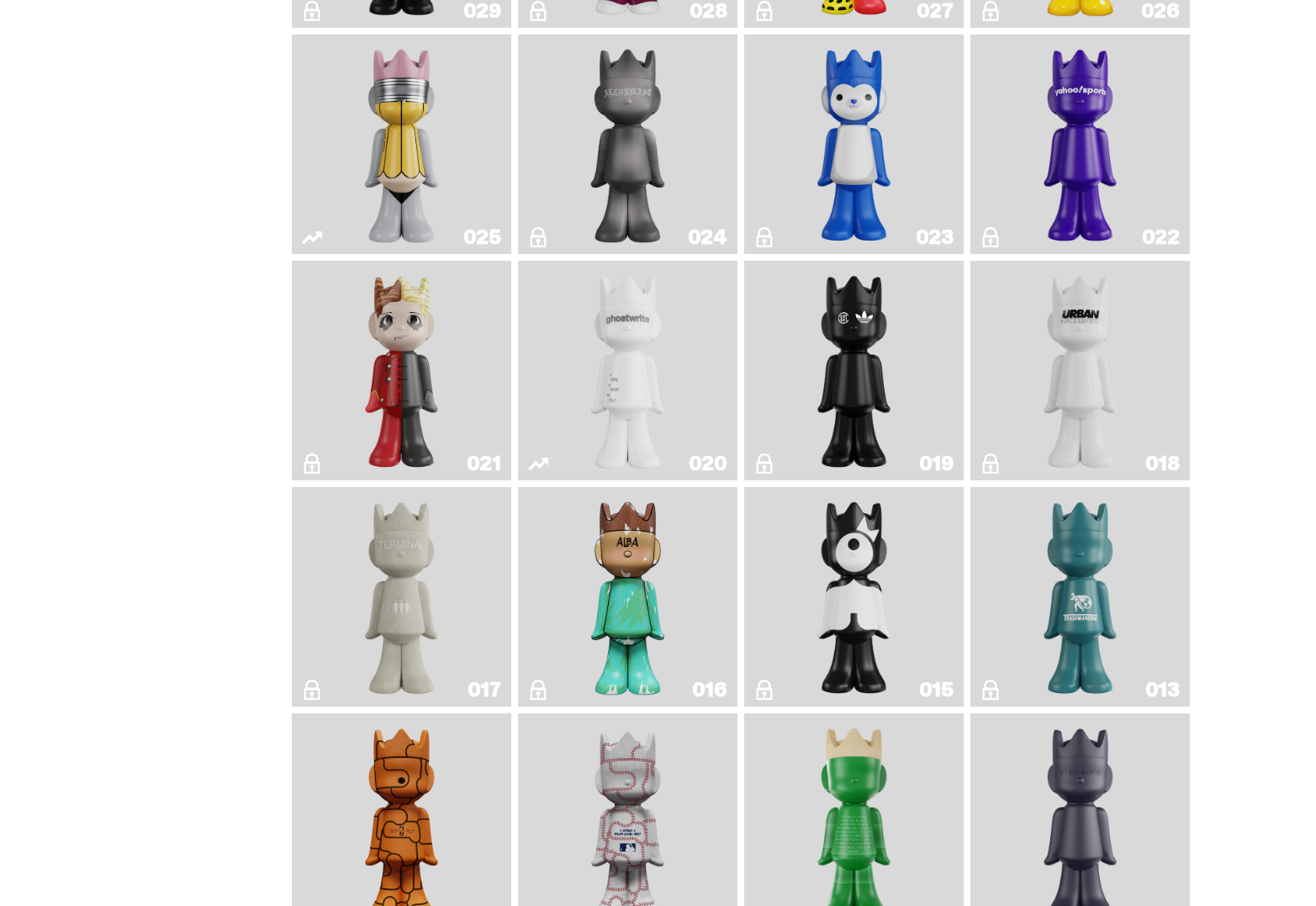
click at [398, 412] on img "Magic Man" at bounding box center [401, 370] width 89 height 206
